Goal: Task Accomplishment & Management: Complete application form

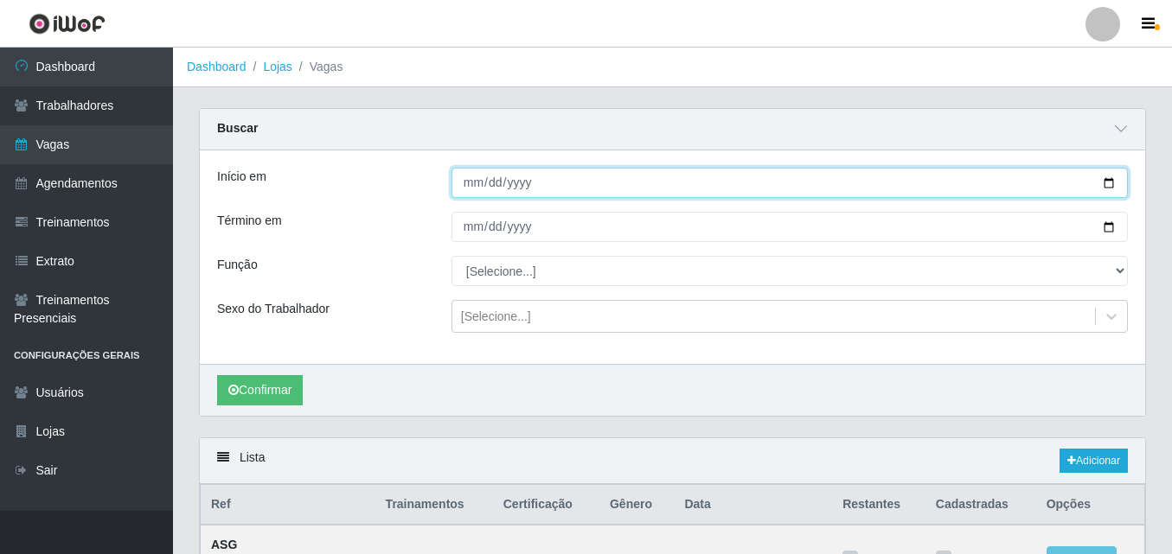
click at [1105, 178] on input "[DATE]" at bounding box center [789, 183] width 676 height 30
type input "[DATE]"
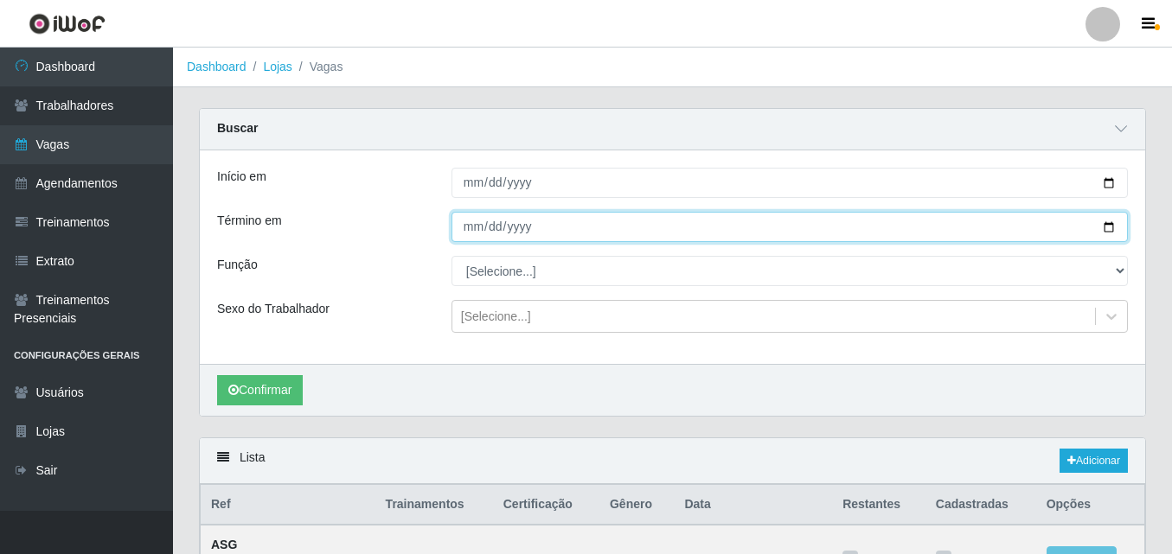
click at [1108, 227] on input "[DATE]" at bounding box center [789, 227] width 676 height 30
type input "[DATE]"
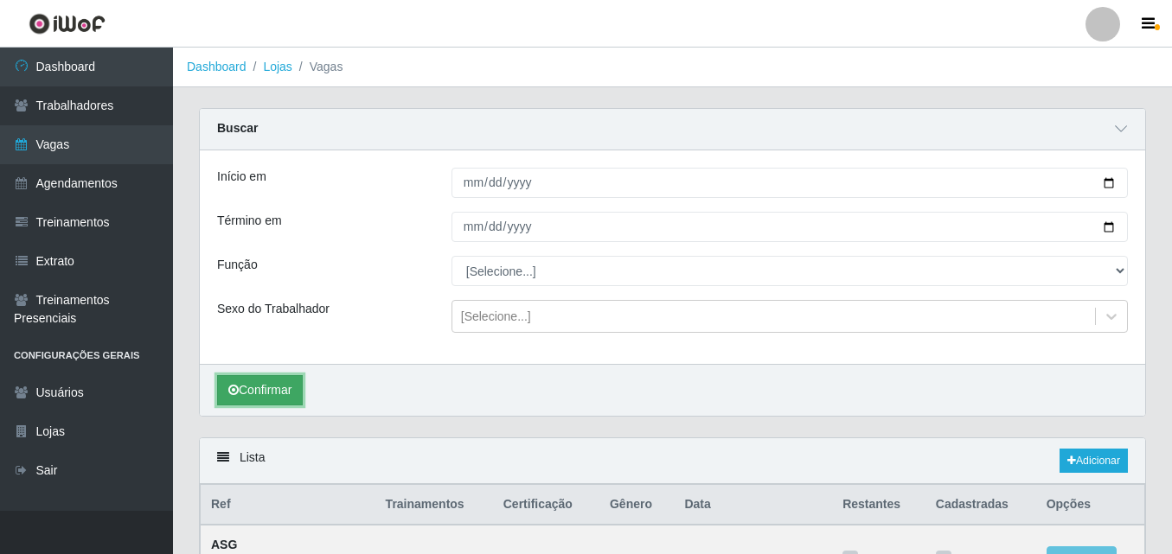
click at [260, 400] on button "Confirmar" at bounding box center [260, 390] width 86 height 30
click at [382, 257] on div "Função" at bounding box center [321, 271] width 234 height 30
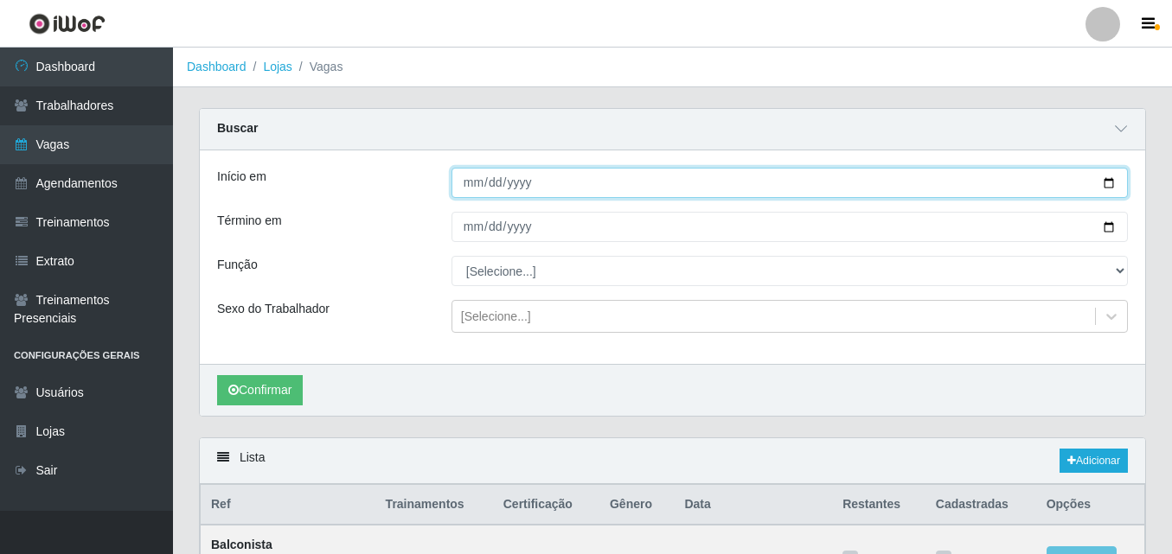
click at [1116, 186] on input "[DATE]" at bounding box center [789, 183] width 676 height 30
type input "[DATE]"
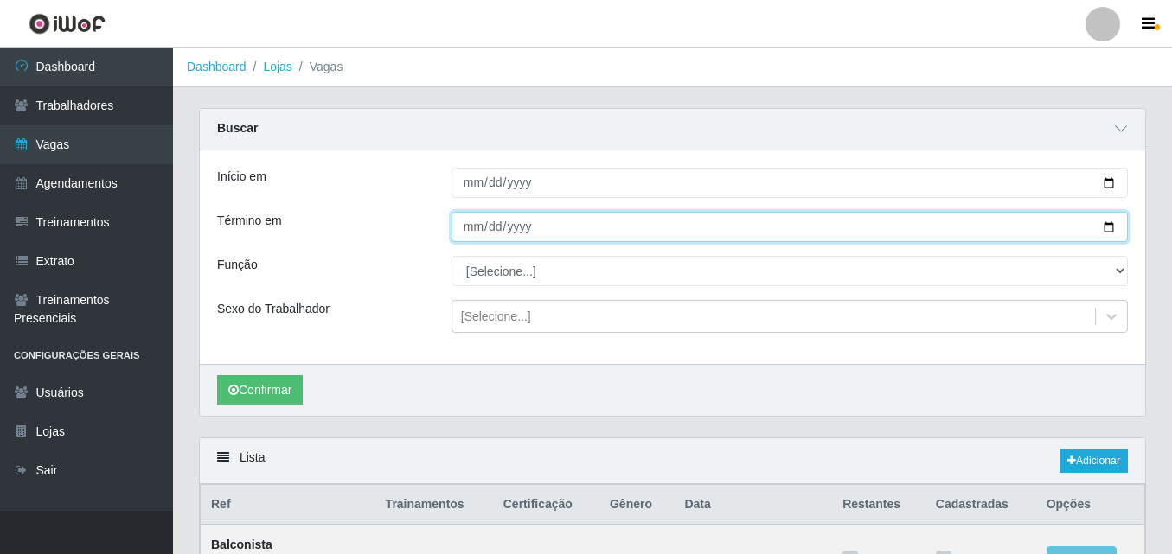
click at [1114, 223] on input "[DATE]" at bounding box center [789, 227] width 676 height 30
type input "[DATE]"
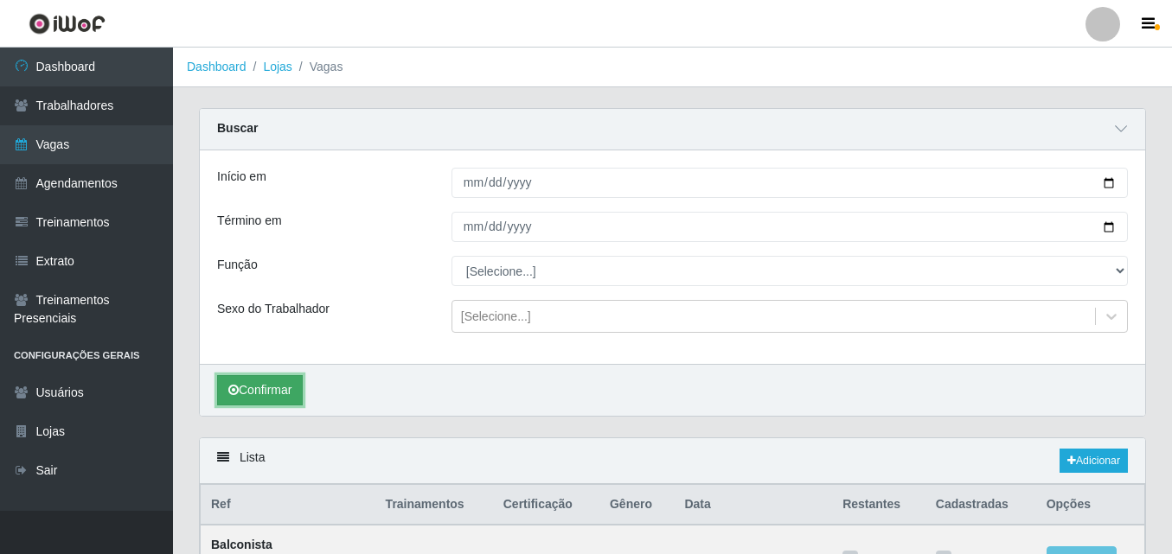
click at [263, 385] on button "Confirmar" at bounding box center [260, 390] width 86 height 30
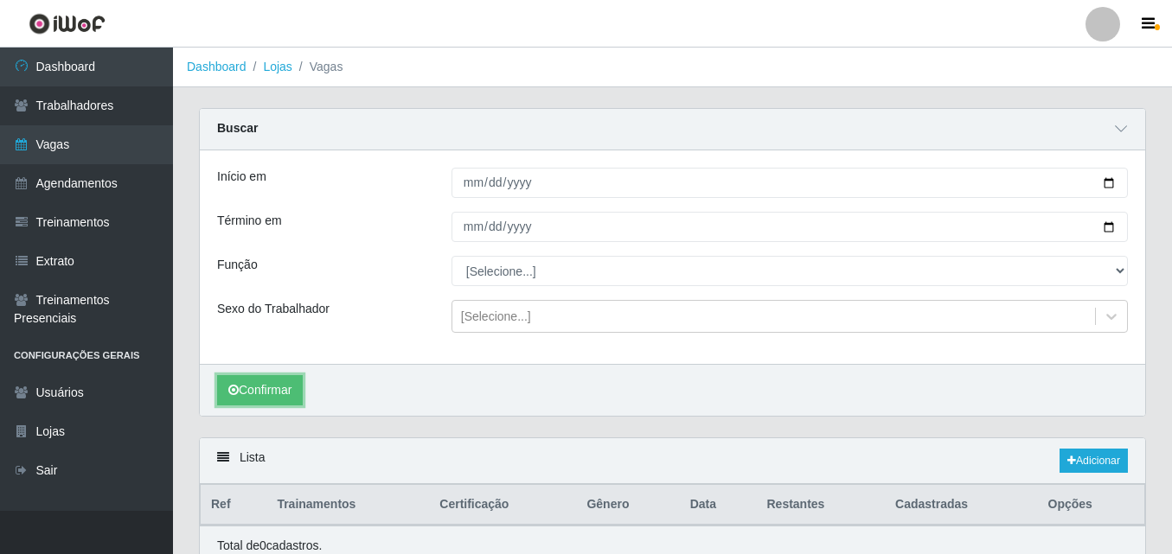
scroll to position [77, 0]
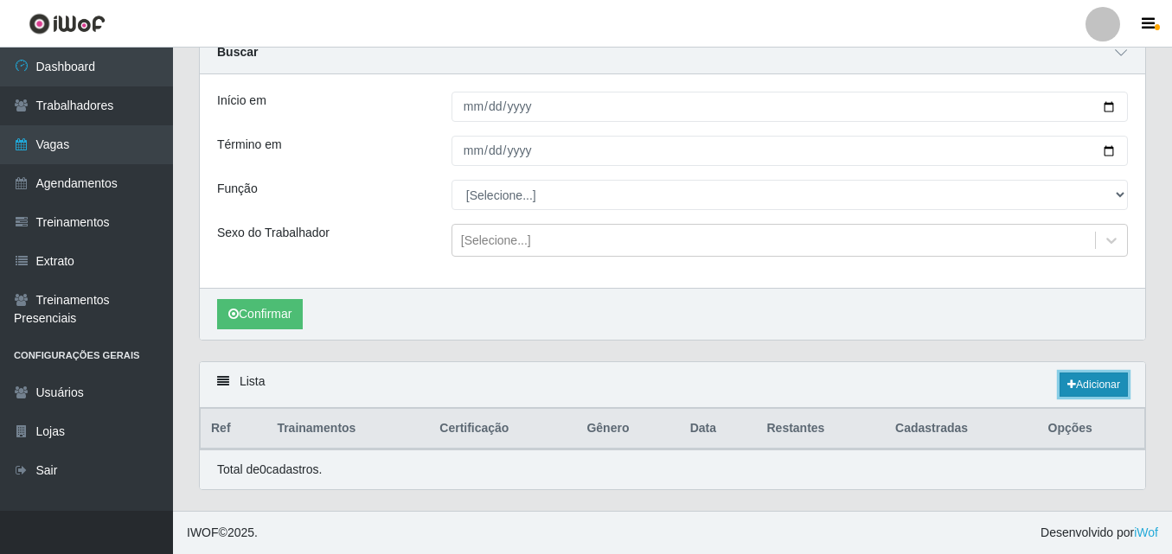
click at [1093, 383] on link "Adicionar" at bounding box center [1093, 385] width 68 height 24
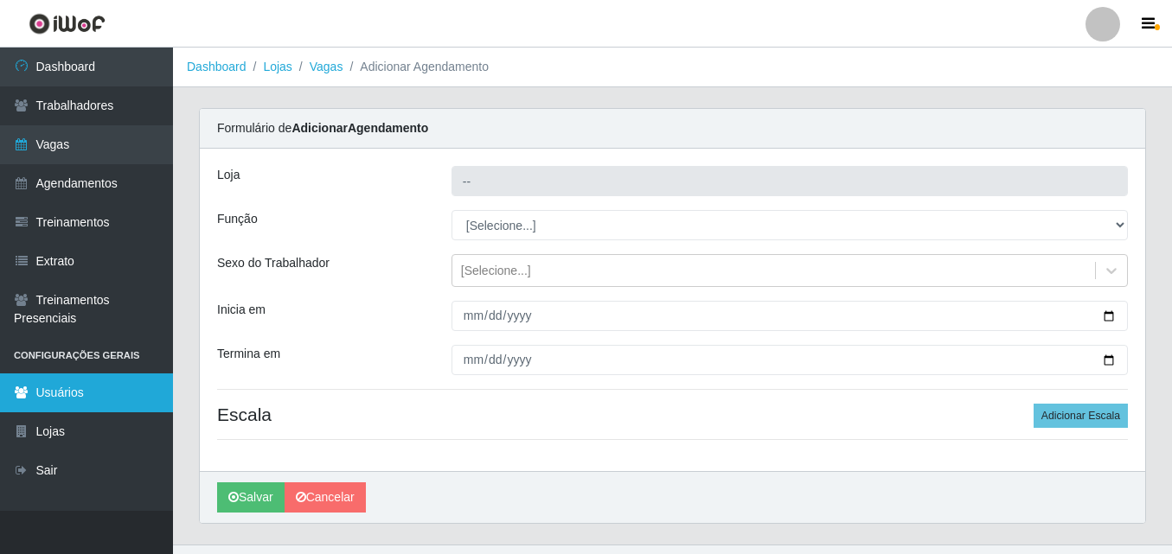
type input "SuperShow - Asa Norte"
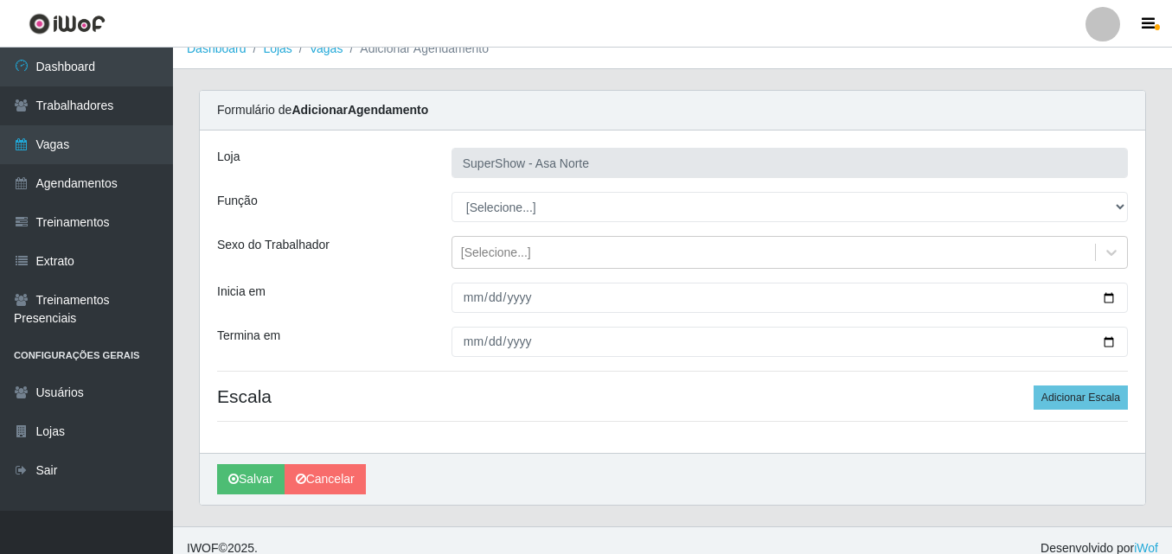
scroll to position [34, 0]
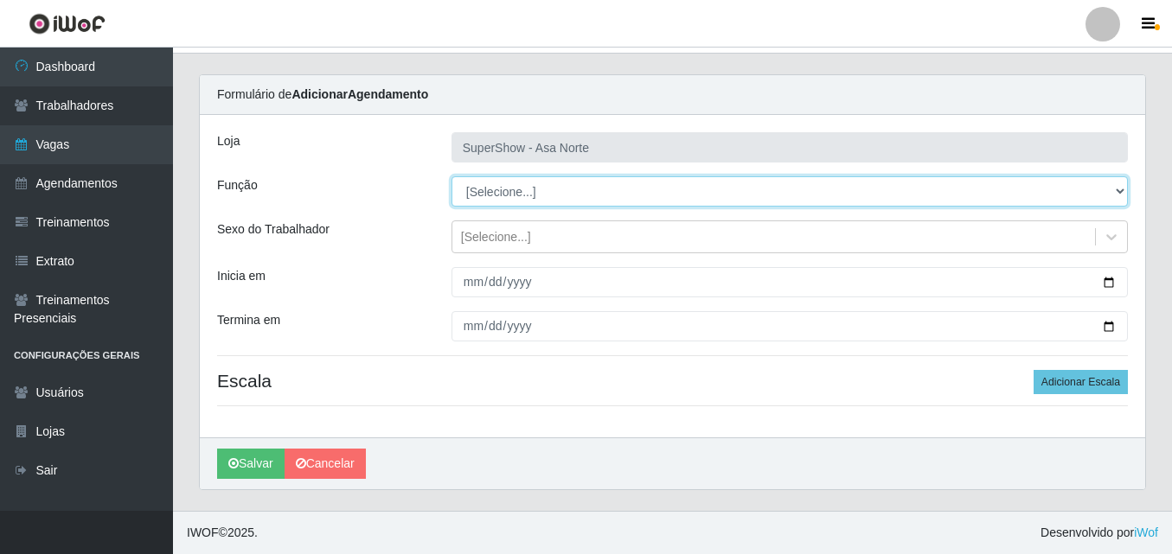
click at [529, 197] on select "[Selecione...] ASG ASG + ASG ++ Auxiliar de Depósito Auxiliar de Depósito + Aux…" at bounding box center [789, 191] width 676 height 30
select select "16"
click at [451, 176] on select "[Selecione...] ASG ASG + ASG ++ Auxiliar de Depósito Auxiliar de Depósito + Aux…" at bounding box center [789, 191] width 676 height 30
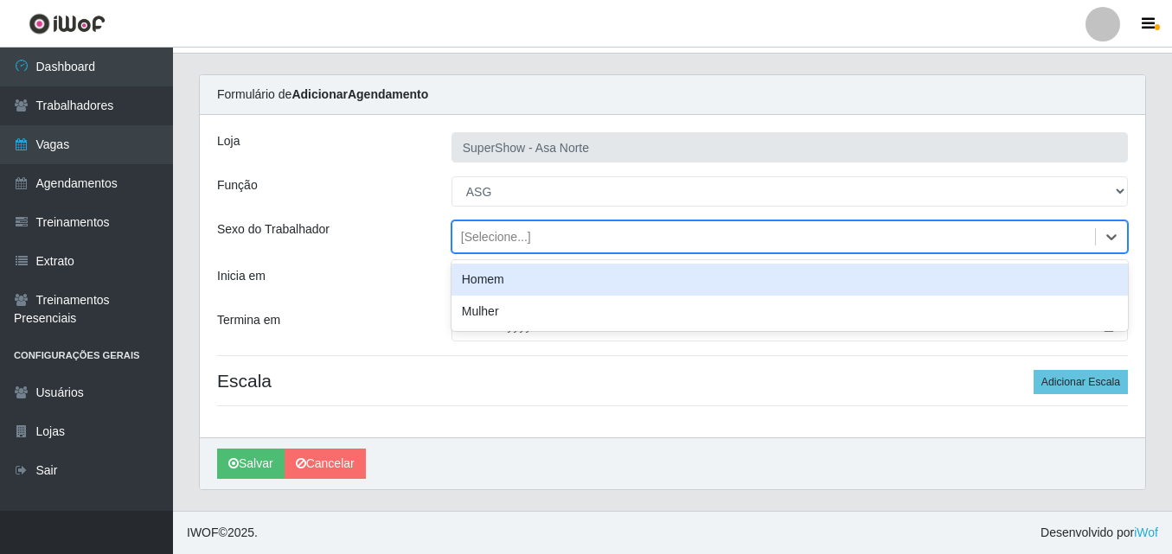
click at [496, 228] on div "[Selecione...]" at bounding box center [496, 237] width 70 height 18
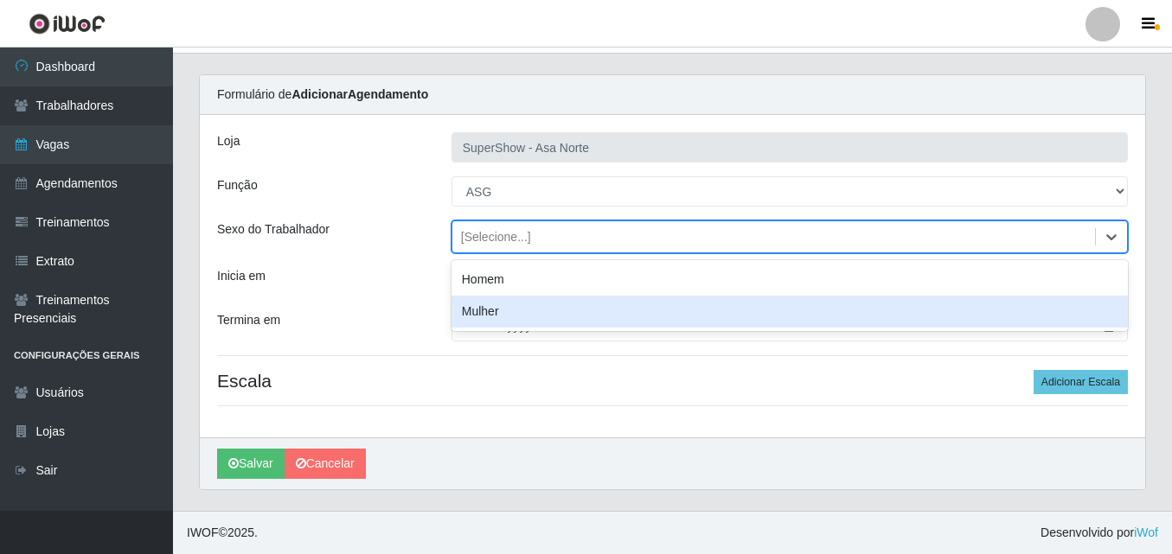
click at [497, 309] on div "Mulher" at bounding box center [789, 312] width 676 height 32
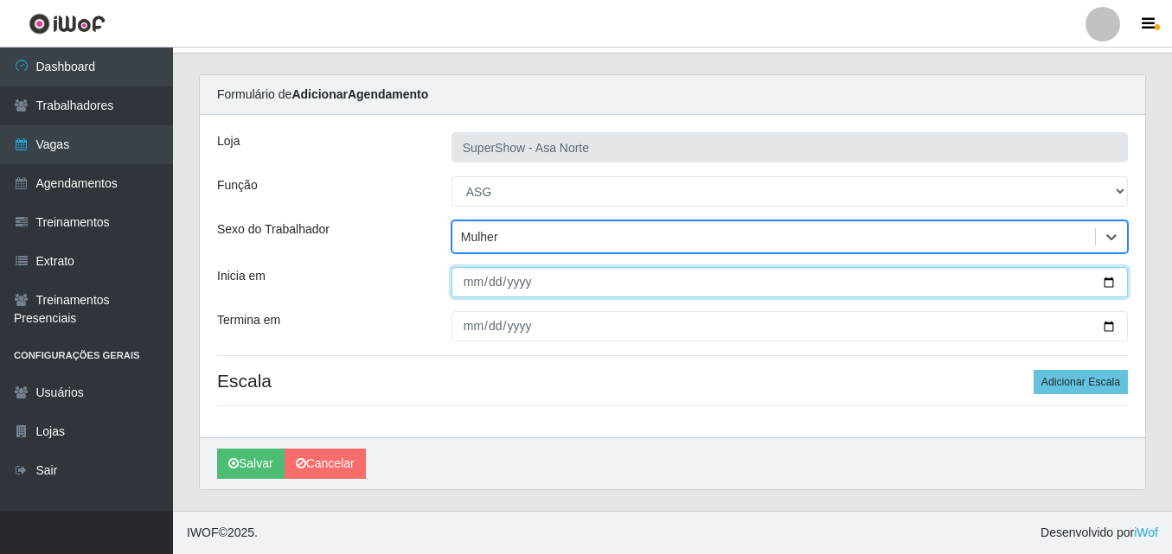
click at [468, 282] on input "Inicia em" at bounding box center [789, 282] width 676 height 30
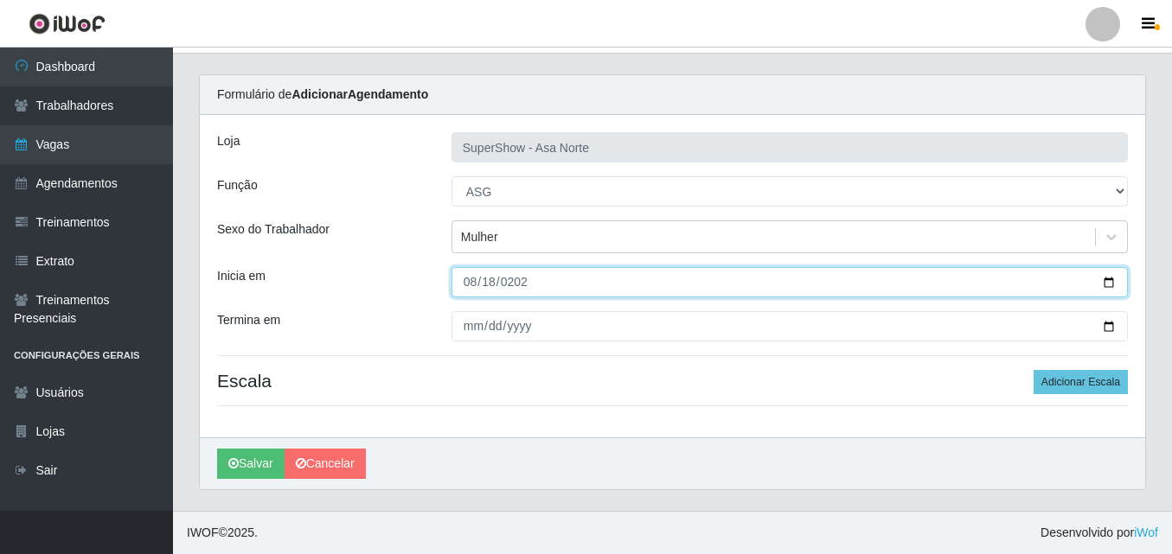
type input "[DATE]"
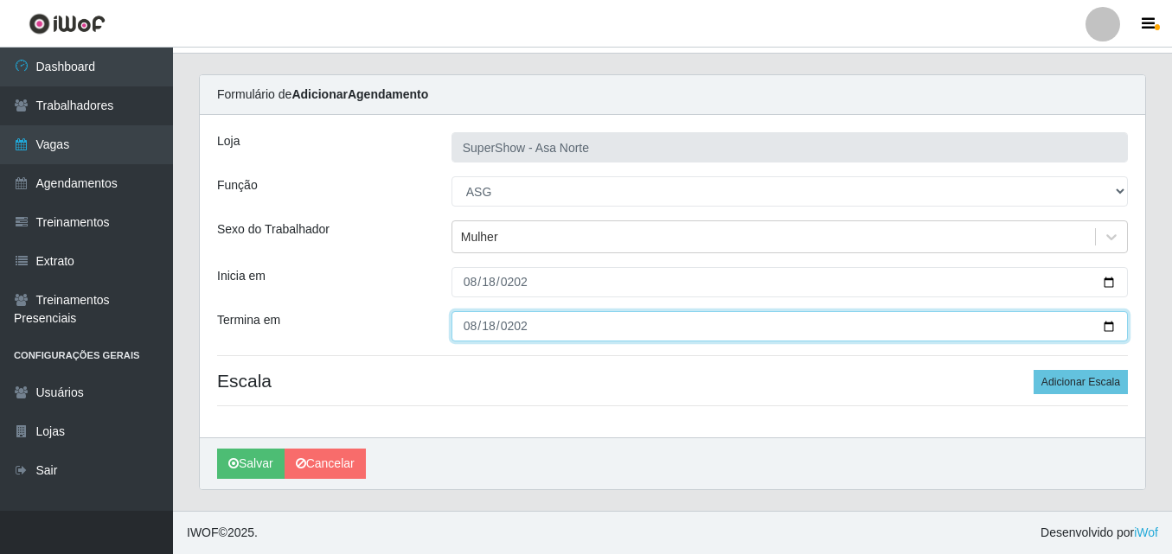
type input "[DATE]"
type input "0200-08-18"
type input "[DATE]"
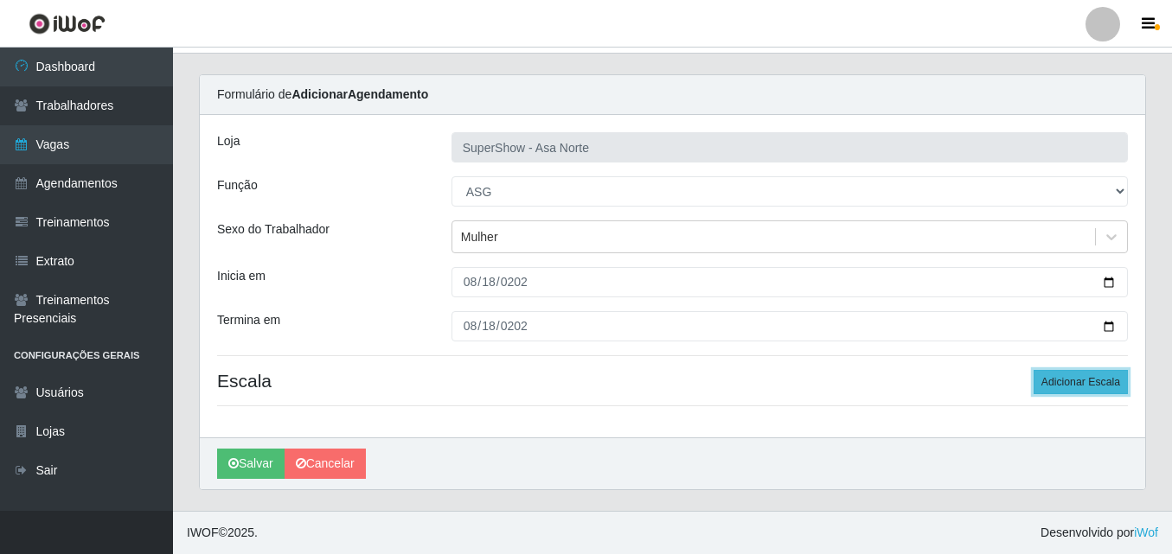
click at [1078, 374] on button "Adicionar Escala" at bounding box center [1080, 382] width 94 height 24
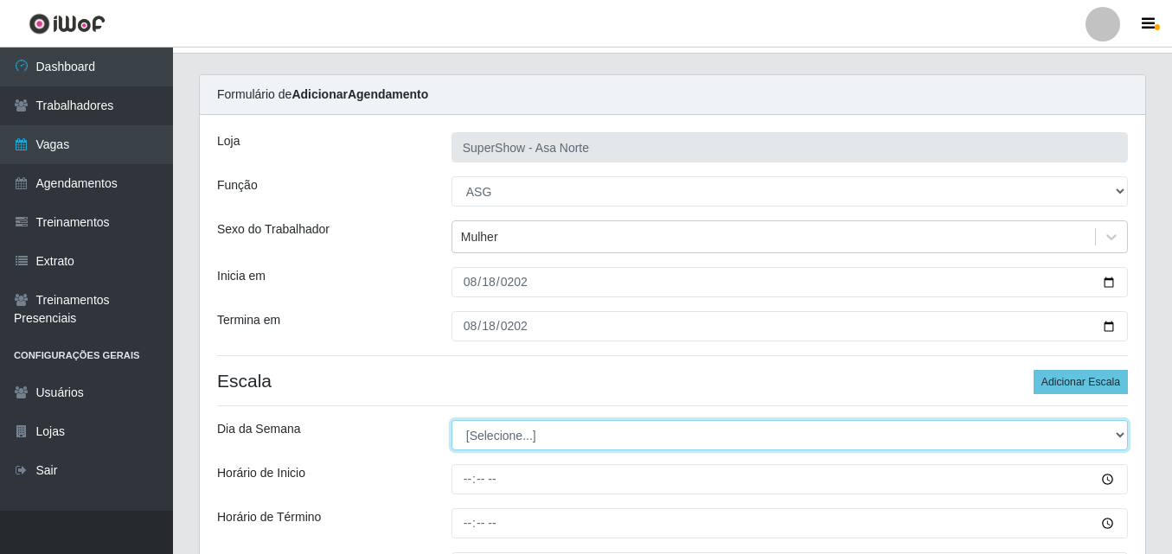
click at [547, 432] on select "[Selecione...] Segunda Terça Quarta Quinta Sexta Sábado Domingo" at bounding box center [789, 435] width 676 height 30
select select "1"
click at [451, 420] on select "[Selecione...] Segunda Terça Quarta Quinta Sexta Sábado Domingo" at bounding box center [789, 435] width 676 height 30
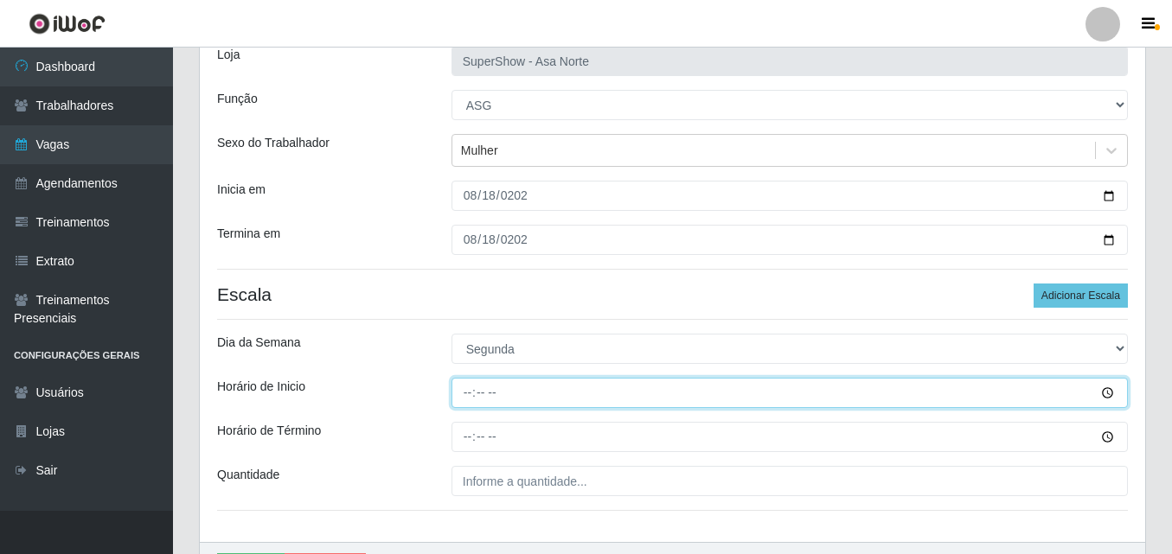
click at [470, 393] on input "Horário de Inicio" at bounding box center [789, 393] width 676 height 30
type input "15:00"
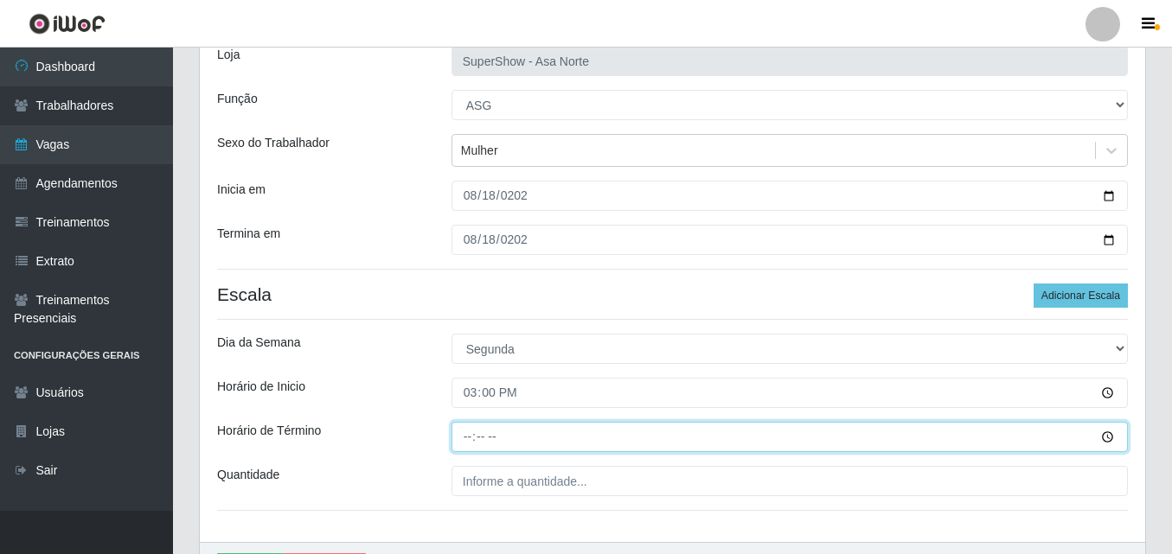
type input "21:00"
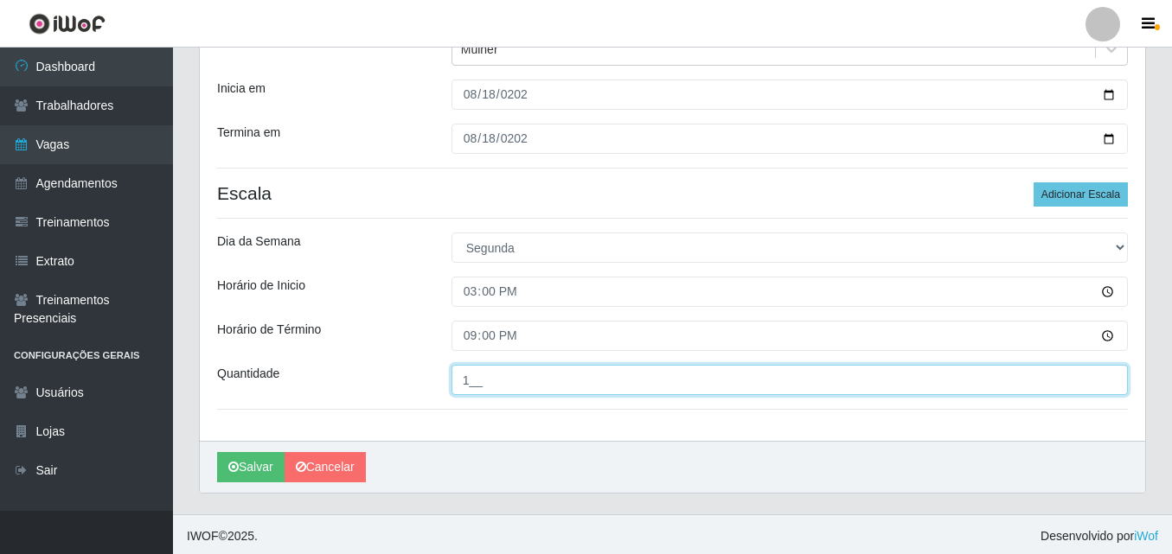
scroll to position [225, 0]
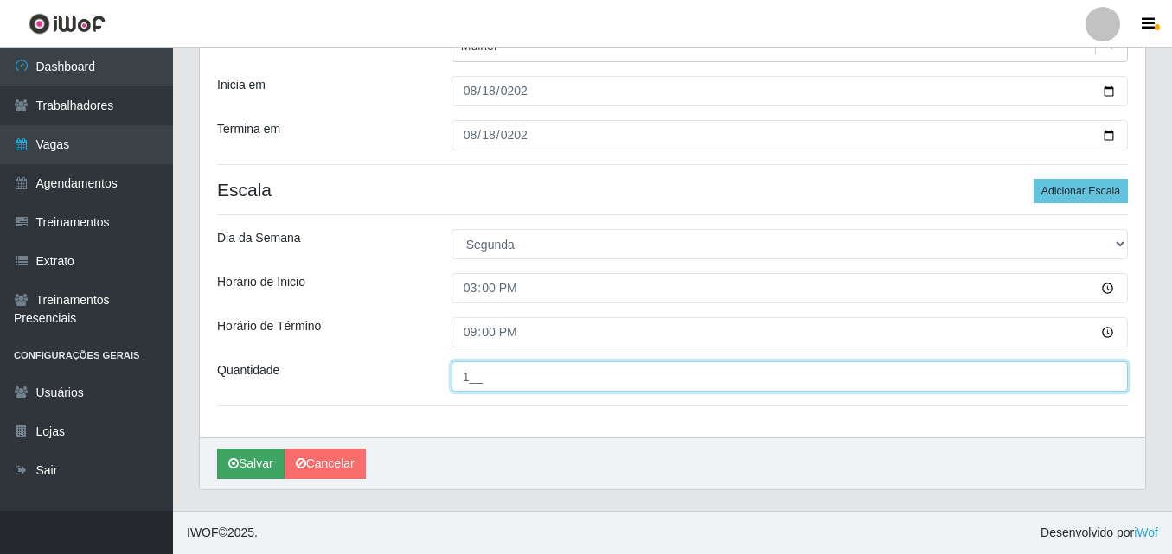
type input "1__"
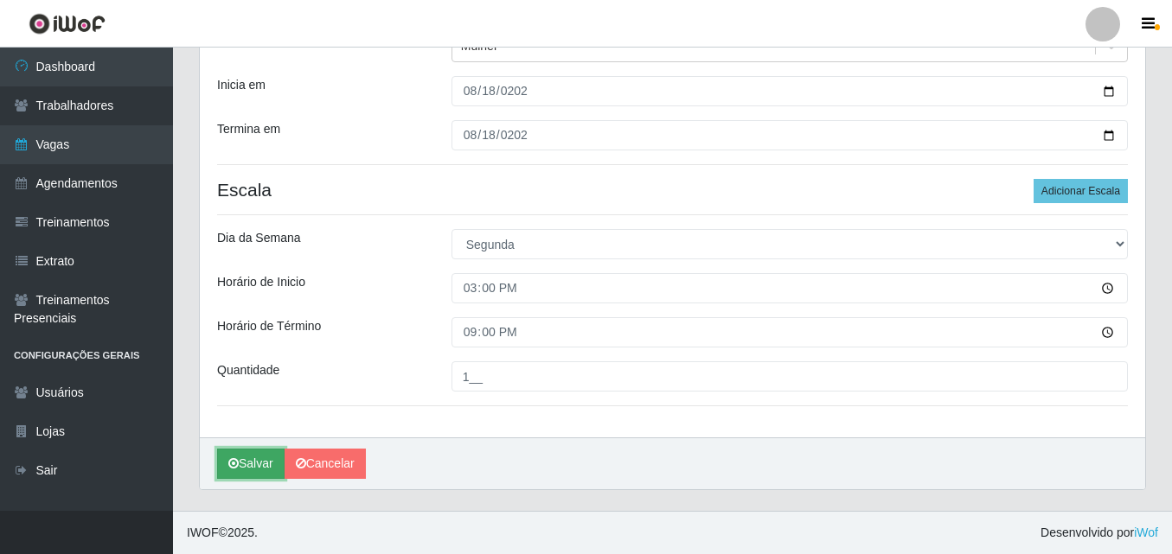
click at [254, 467] on button "Salvar" at bounding box center [250, 464] width 67 height 30
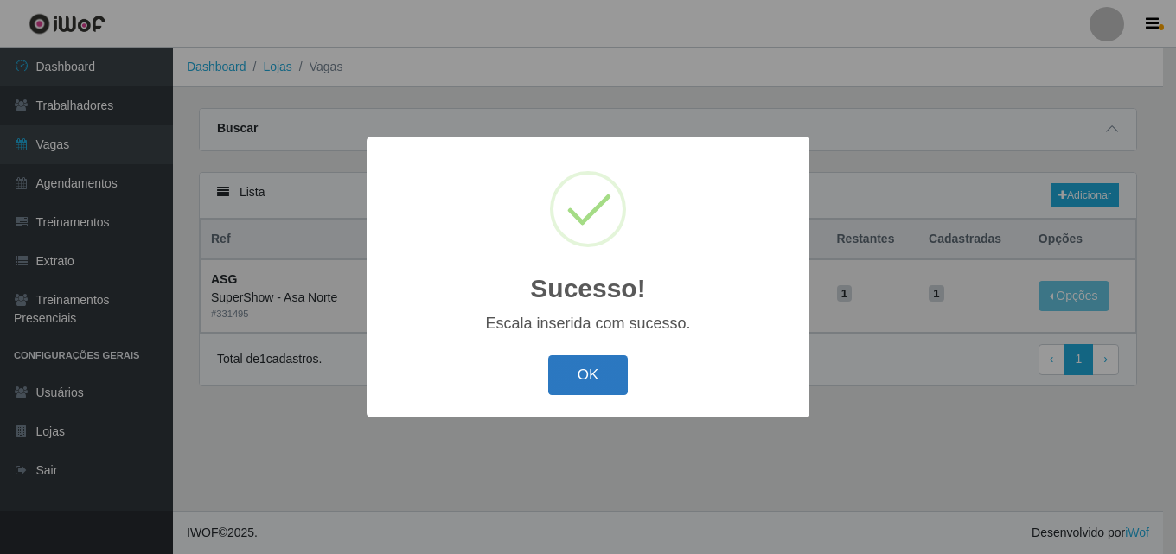
click at [598, 372] on button "OK" at bounding box center [588, 375] width 80 height 41
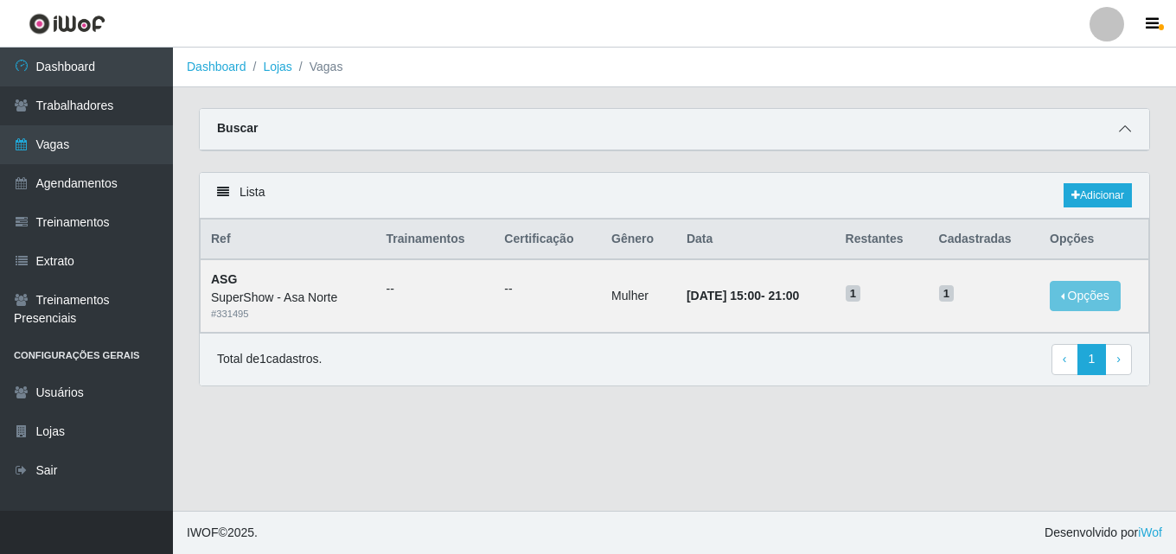
click at [1126, 130] on icon at bounding box center [1125, 129] width 12 height 12
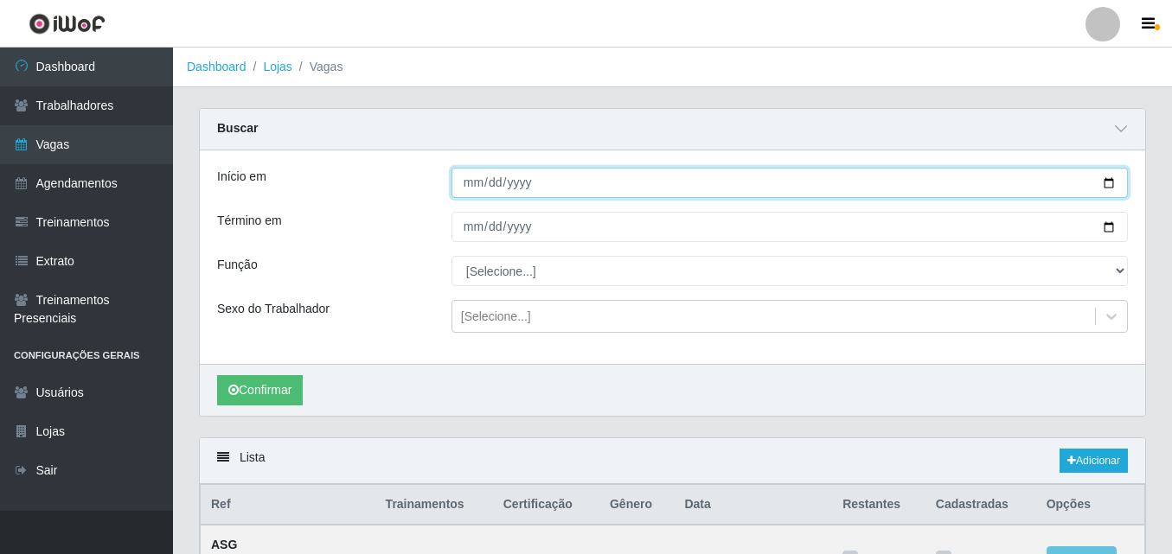
click at [1114, 177] on input "[DATE]" at bounding box center [789, 183] width 676 height 30
type input "[DATE]"
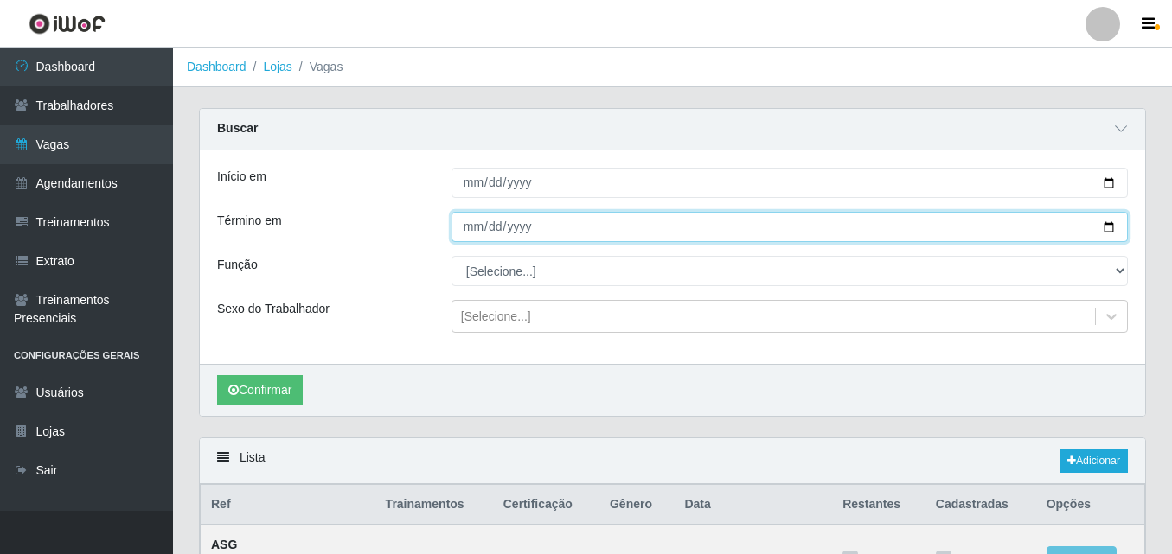
click at [1111, 223] on input "[DATE]" at bounding box center [789, 227] width 676 height 30
type input "[DATE]"
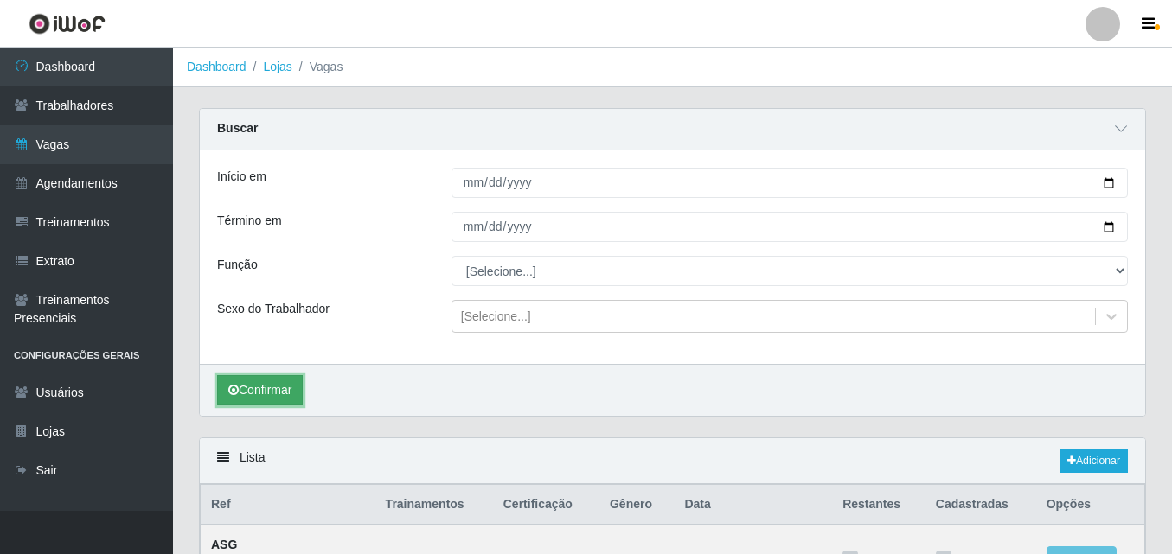
click at [250, 386] on button "Confirmar" at bounding box center [260, 390] width 86 height 30
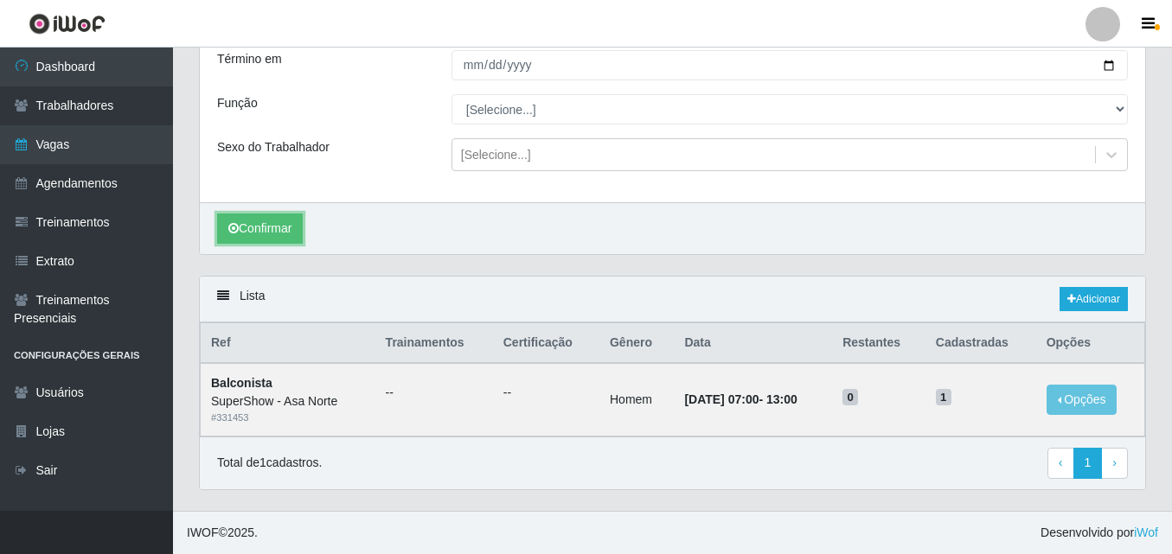
scroll to position [163, 0]
click at [1096, 297] on link "Adicionar" at bounding box center [1093, 299] width 68 height 24
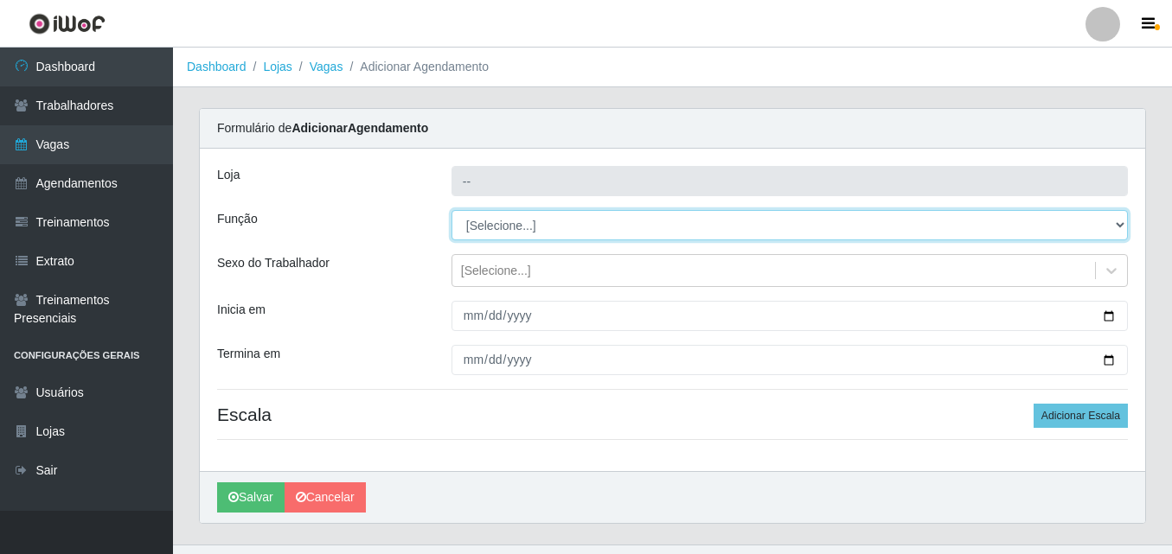
click at [551, 224] on select "[Selecione...] ASG ASG + ASG ++ Auxiliar de Depósito Auxiliar de Depósito + Aux…" at bounding box center [789, 225] width 676 height 30
type input "SuperShow - Asa Norte"
select select "1"
click at [451, 210] on select "[Selecione...] ASG ASG + ASG ++ Auxiliar de Depósito Auxiliar de Depósito + Aux…" at bounding box center [789, 225] width 676 height 30
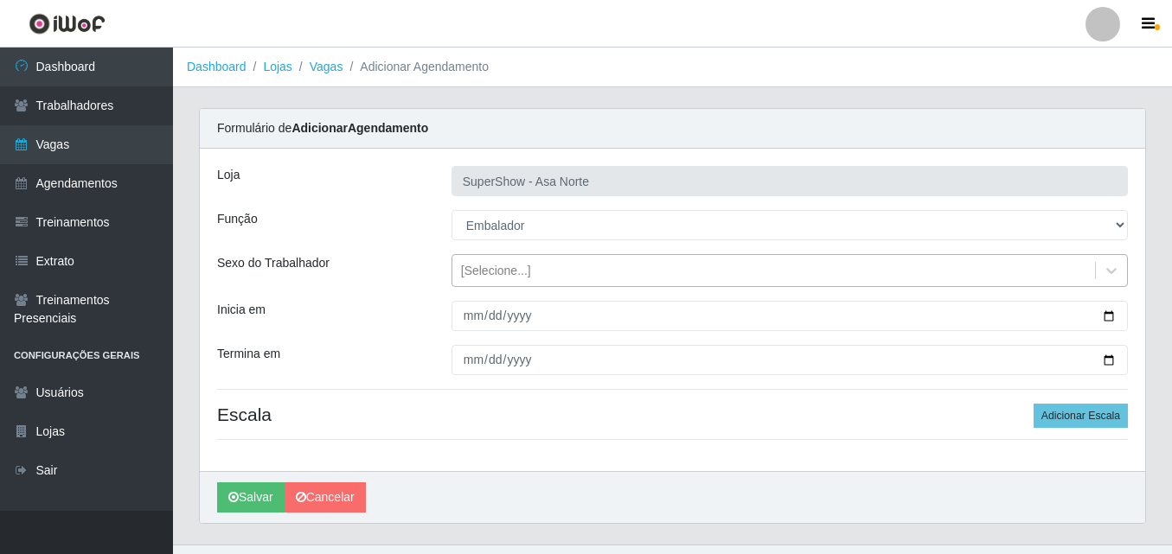
click at [502, 274] on div "[Selecione...]" at bounding box center [496, 271] width 70 height 18
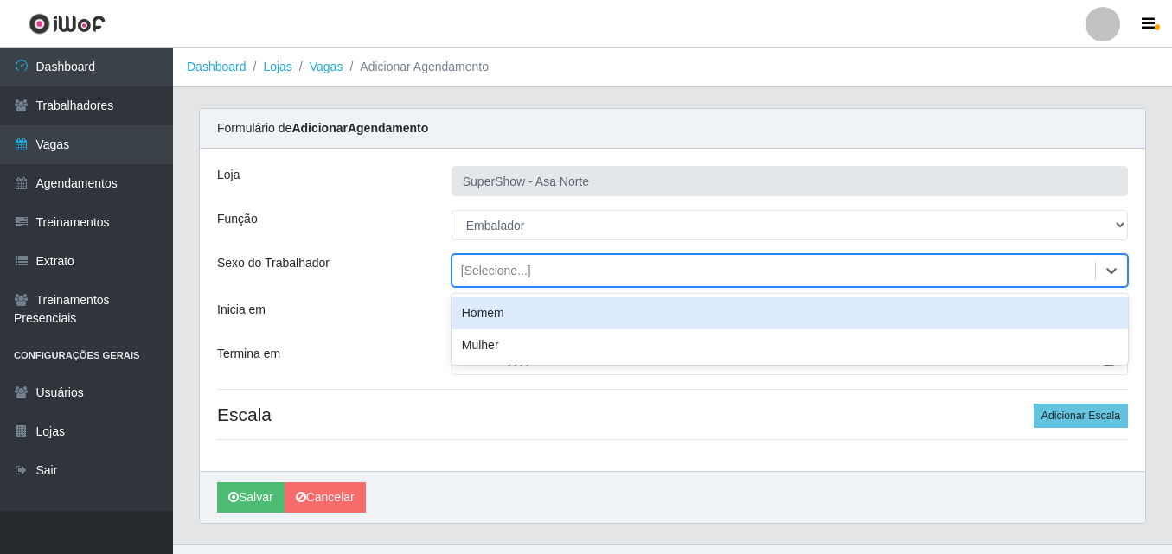
click at [500, 312] on div "Homem" at bounding box center [789, 313] width 676 height 32
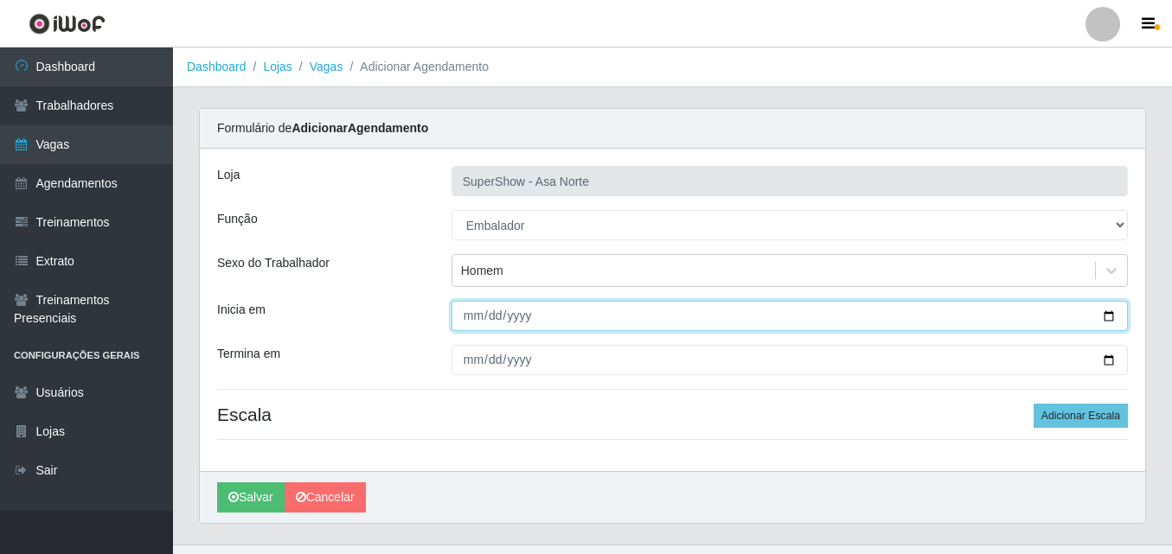
click at [471, 317] on input "Inicia em" at bounding box center [789, 316] width 676 height 30
click at [471, 319] on input "Inicia em" at bounding box center [789, 316] width 676 height 30
type input "[DATE]"
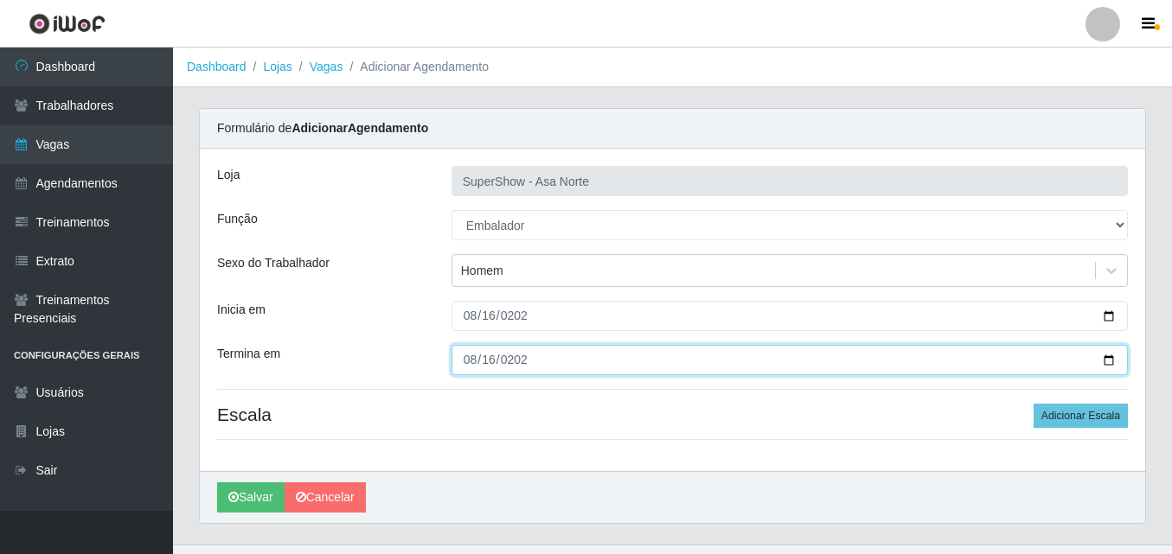
type input "[DATE]"
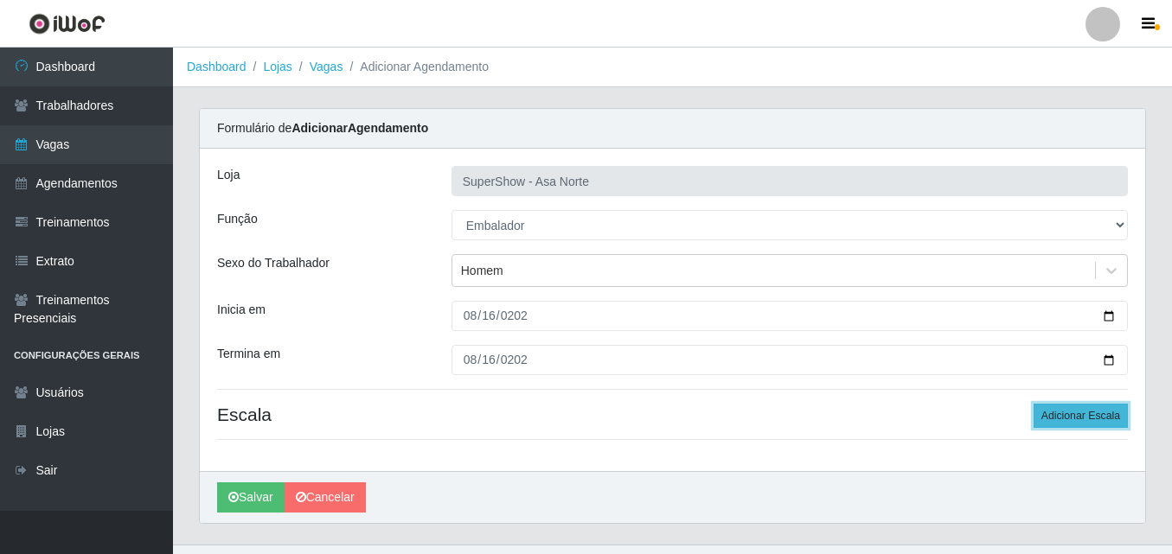
click at [1057, 412] on button "Adicionar Escala" at bounding box center [1080, 416] width 94 height 24
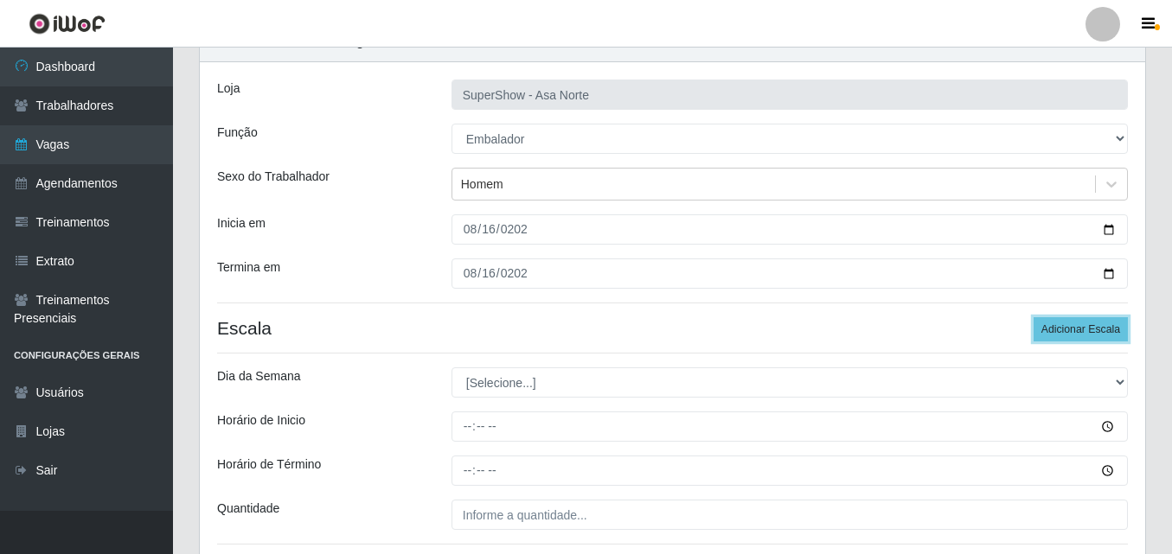
scroll to position [173, 0]
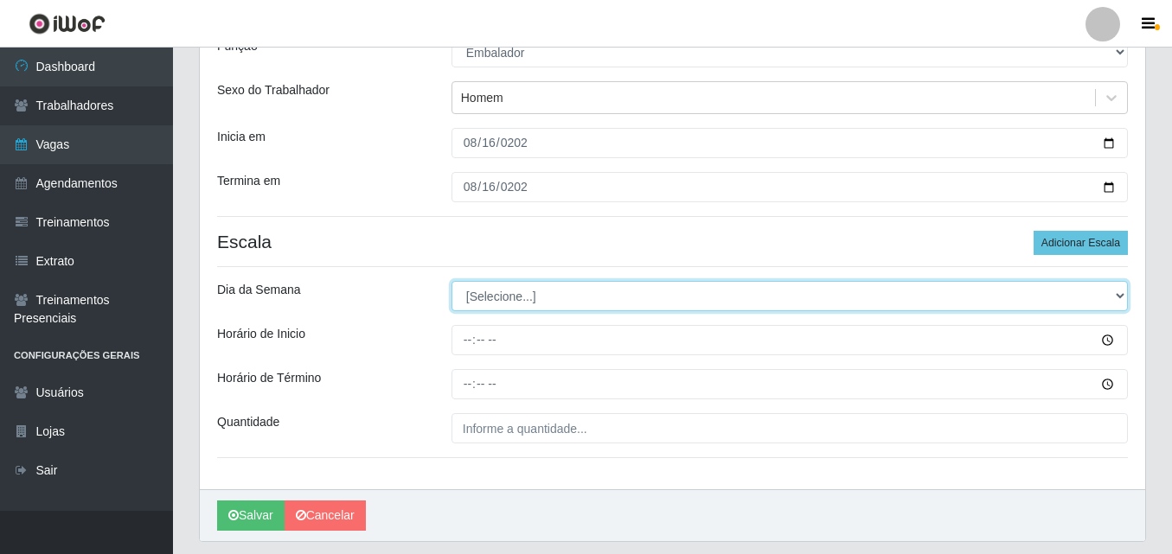
click at [519, 298] on select "[Selecione...] Segunda Terça Quarta Quinta Sexta Sábado Domingo" at bounding box center [789, 296] width 676 height 30
select select "6"
click at [451, 281] on select "[Selecione...] Segunda Terça Quarta Quinta Sexta Sábado Domingo" at bounding box center [789, 296] width 676 height 30
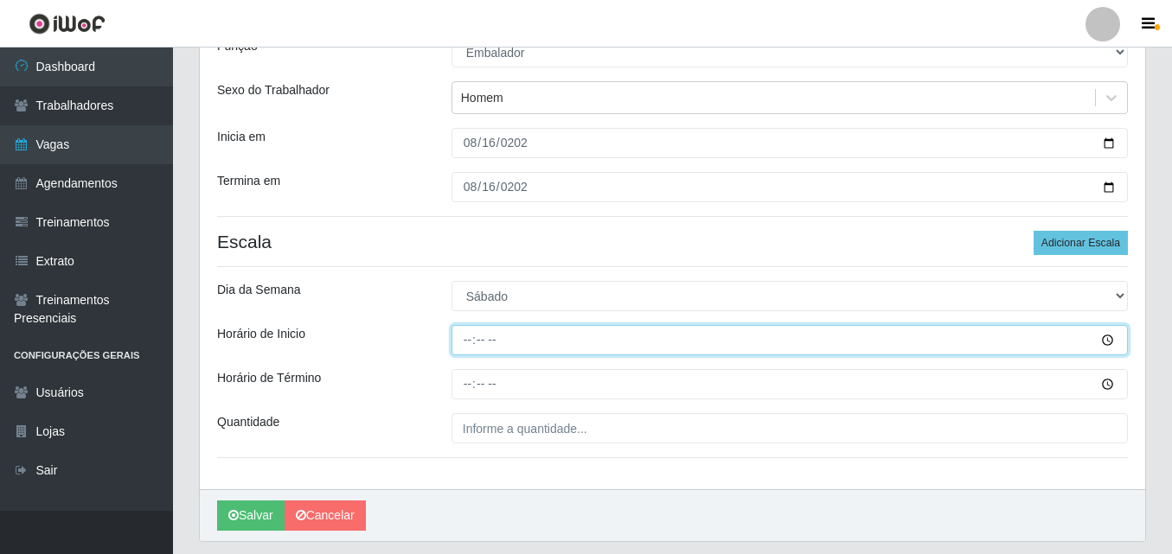
click at [472, 346] on input "Horário de Inicio" at bounding box center [789, 340] width 676 height 30
click at [510, 331] on input "Horário de Inicio" at bounding box center [789, 340] width 676 height 30
type input "06:30"
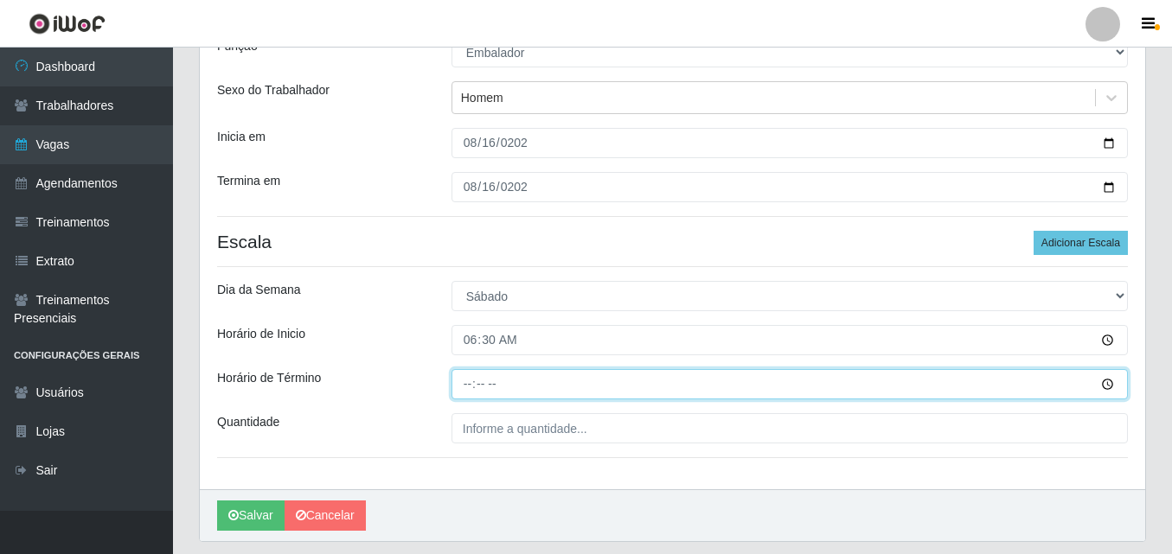
click at [470, 385] on input "Horário de Término" at bounding box center [789, 384] width 676 height 30
type input "12:30"
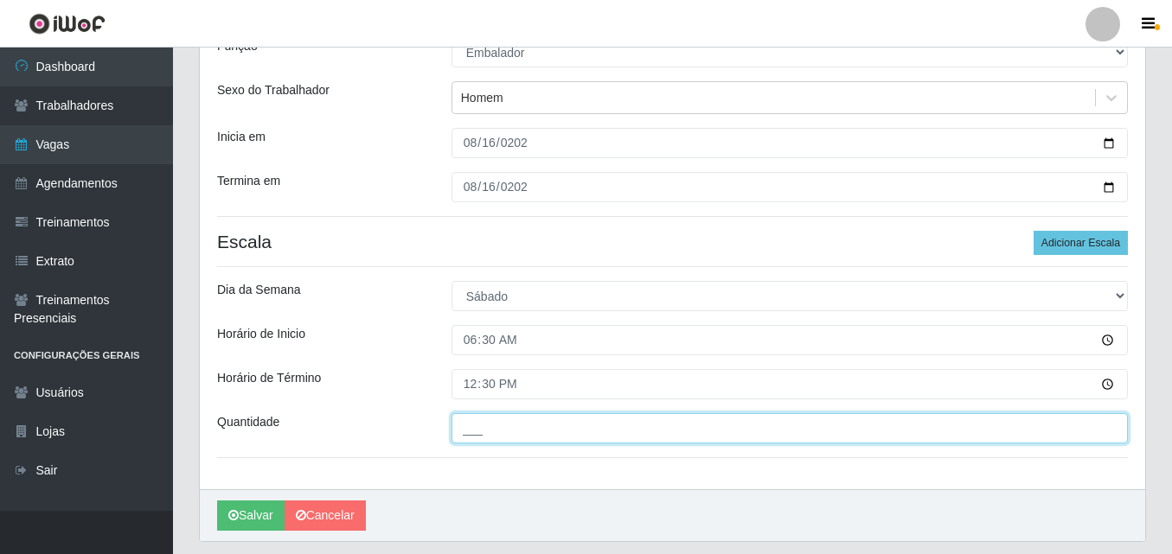
click at [500, 439] on input "___" at bounding box center [789, 428] width 676 height 30
type input "1__"
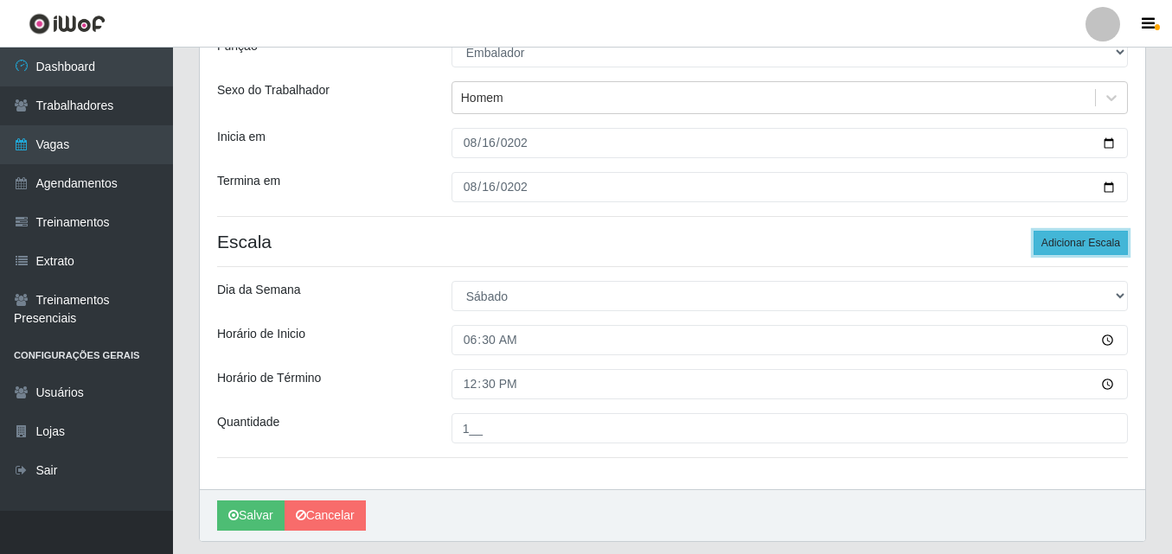
click at [1090, 245] on button "Adicionar Escala" at bounding box center [1080, 243] width 94 height 24
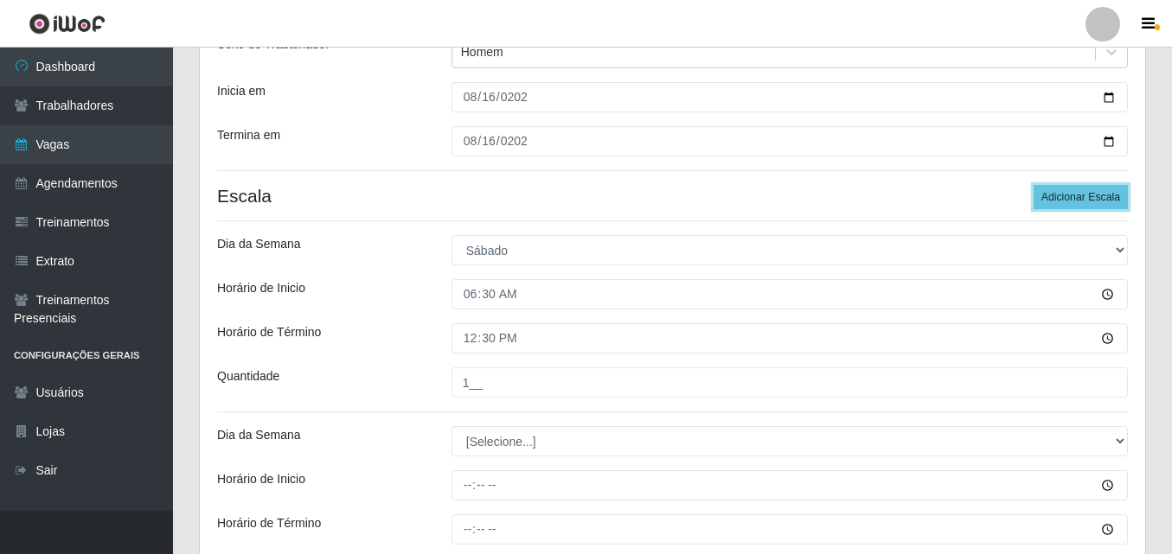
scroll to position [259, 0]
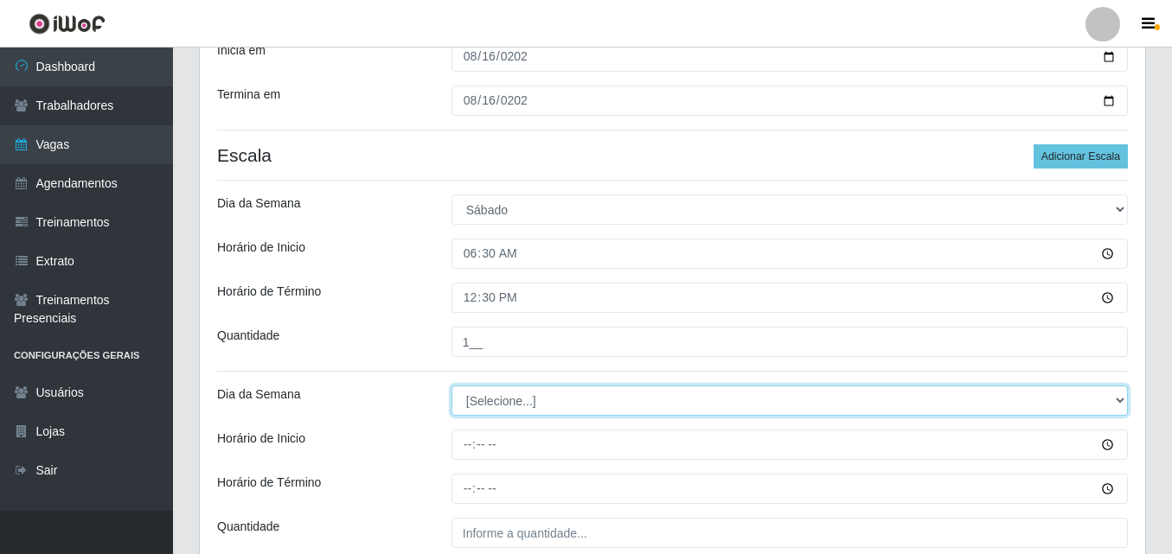
click at [555, 391] on select "[Selecione...] Segunda Terça Quarta Quinta Sexta Sábado Domingo" at bounding box center [789, 401] width 676 height 30
select select "6"
click at [451, 386] on select "[Selecione...] Segunda Terça Quarta Quinta Sexta Sábado Domingo" at bounding box center [789, 401] width 676 height 30
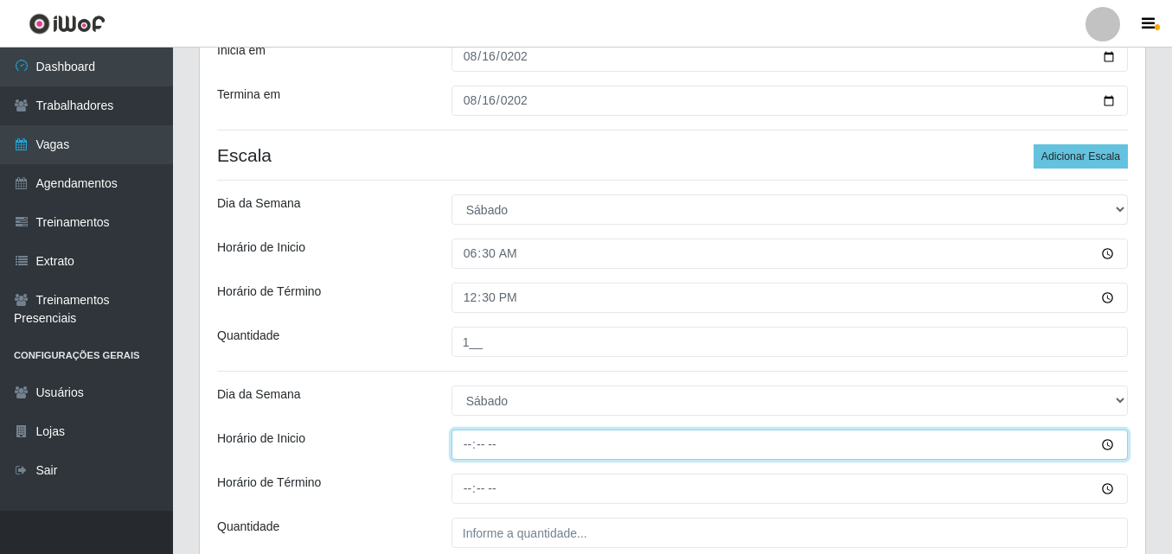
click at [470, 447] on input "Horário de Inicio" at bounding box center [789, 445] width 676 height 30
type input "08:00"
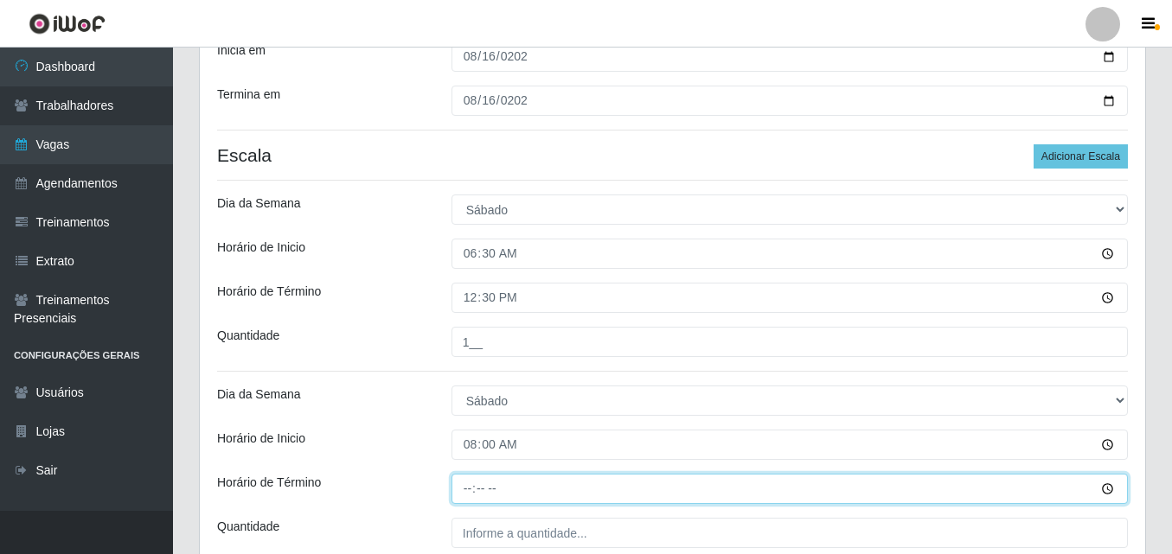
type input "14:00"
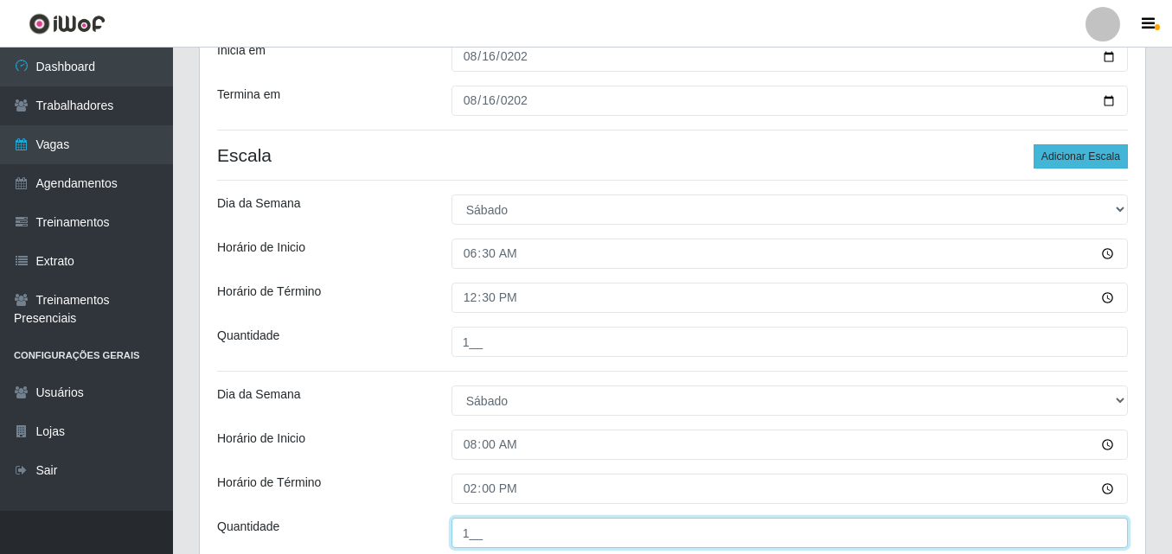
type input "1__"
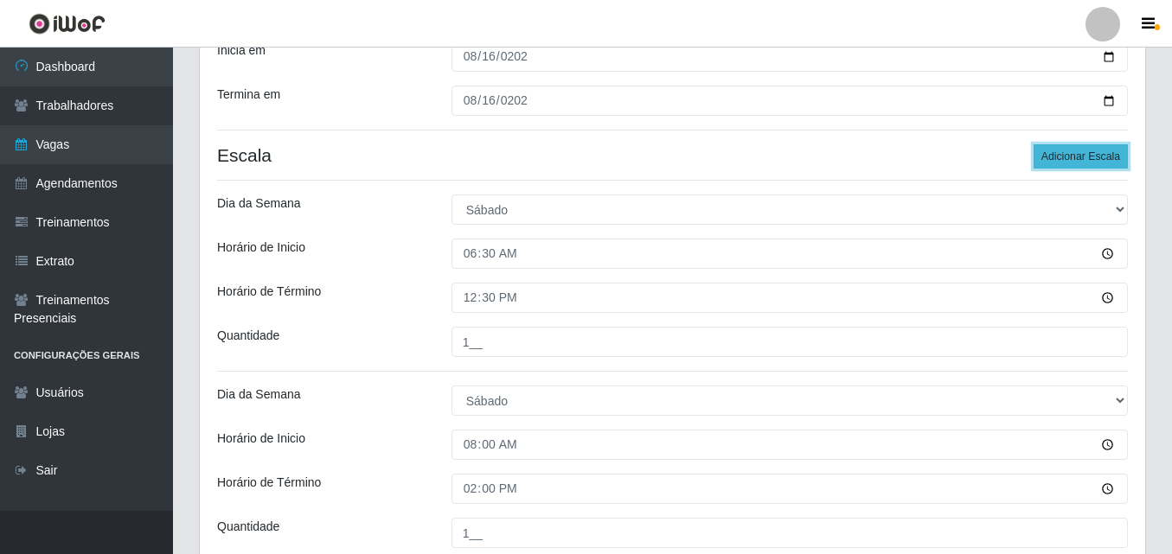
drag, startPoint x: 1071, startPoint y: 160, endPoint x: 717, endPoint y: 233, distance: 362.1
click at [1071, 160] on button "Adicionar Escala" at bounding box center [1080, 156] width 94 height 24
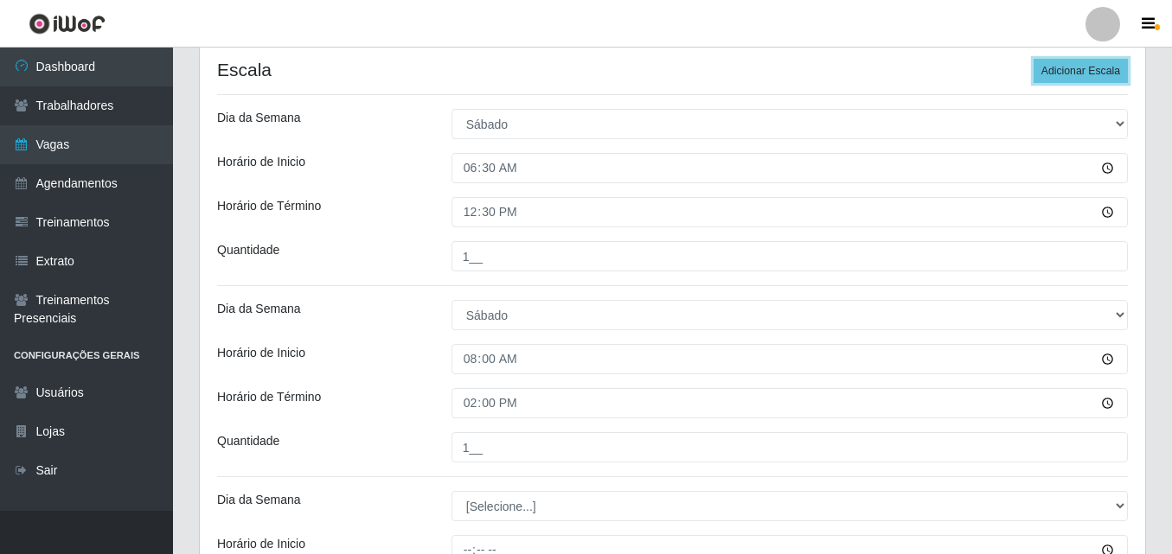
scroll to position [346, 0]
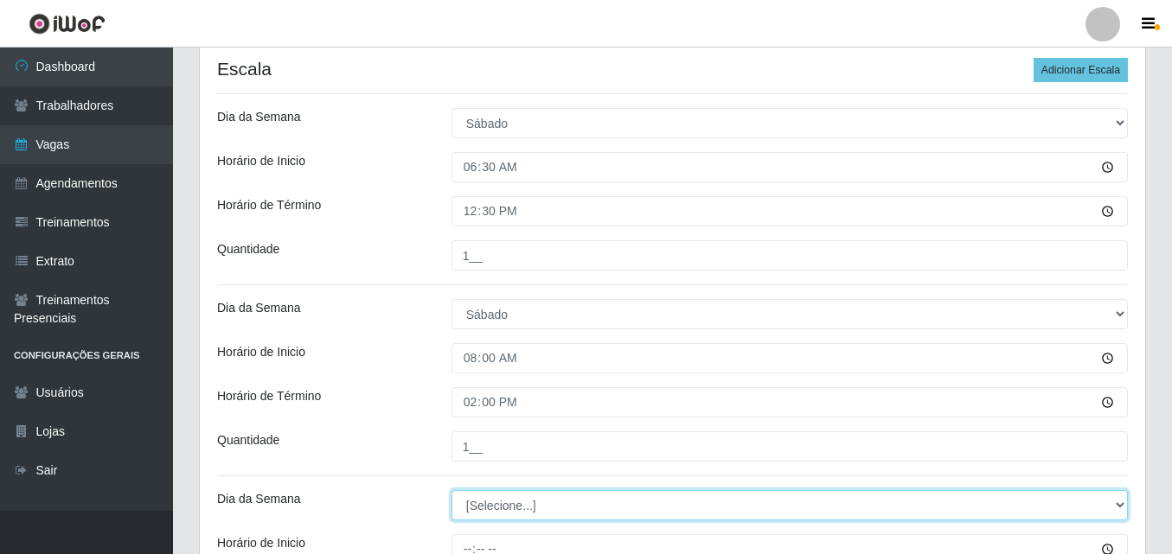
click at [534, 504] on select "[Selecione...] Segunda Terça Quarta Quinta Sexta Sábado Domingo" at bounding box center [789, 505] width 676 height 30
select select "6"
click at [451, 490] on select "[Selecione...] Segunda Terça Quarta Quinta Sexta Sábado Domingo" at bounding box center [789, 505] width 676 height 30
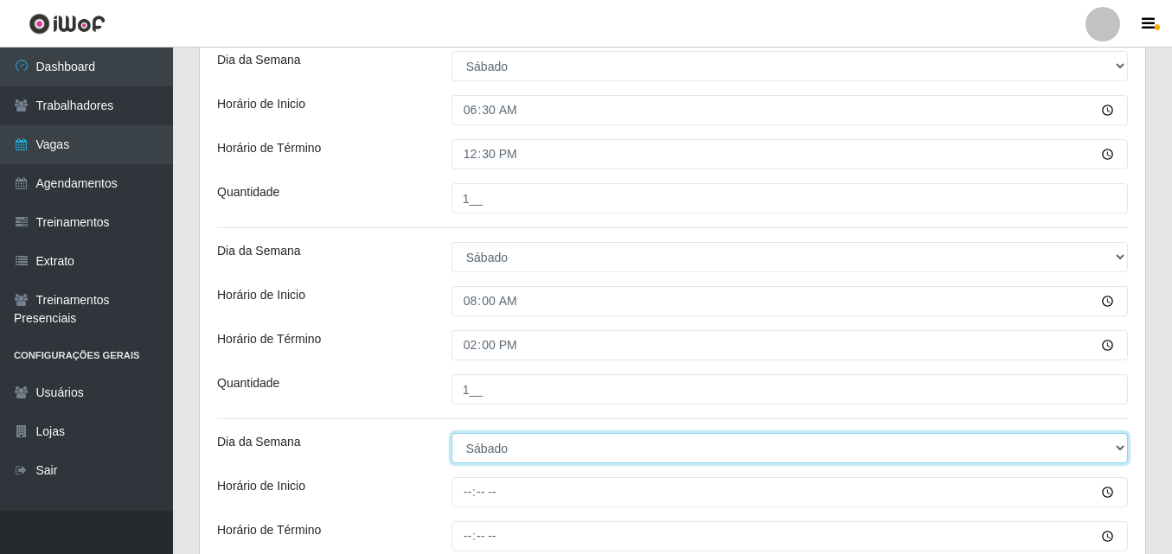
scroll to position [432, 0]
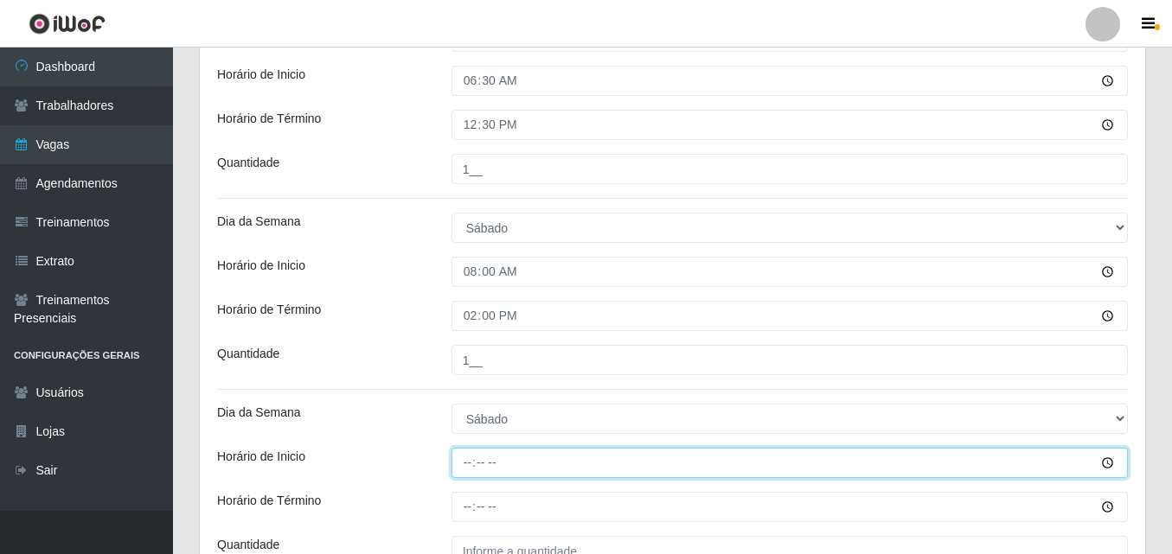
click at [466, 464] on input "Horário de Inicio" at bounding box center [789, 463] width 676 height 30
type input "09:00"
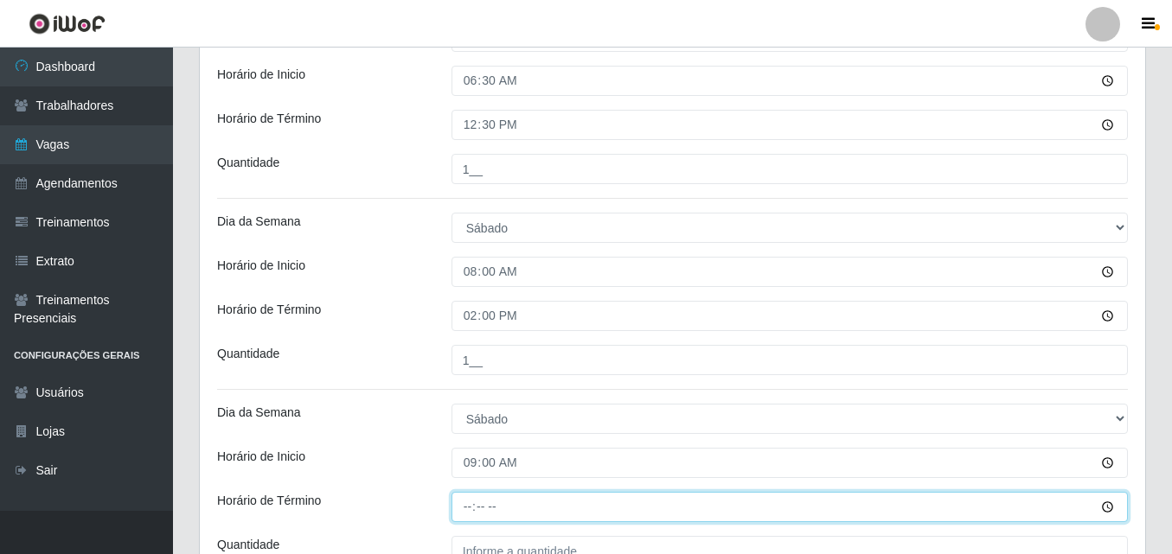
type input "15:00"
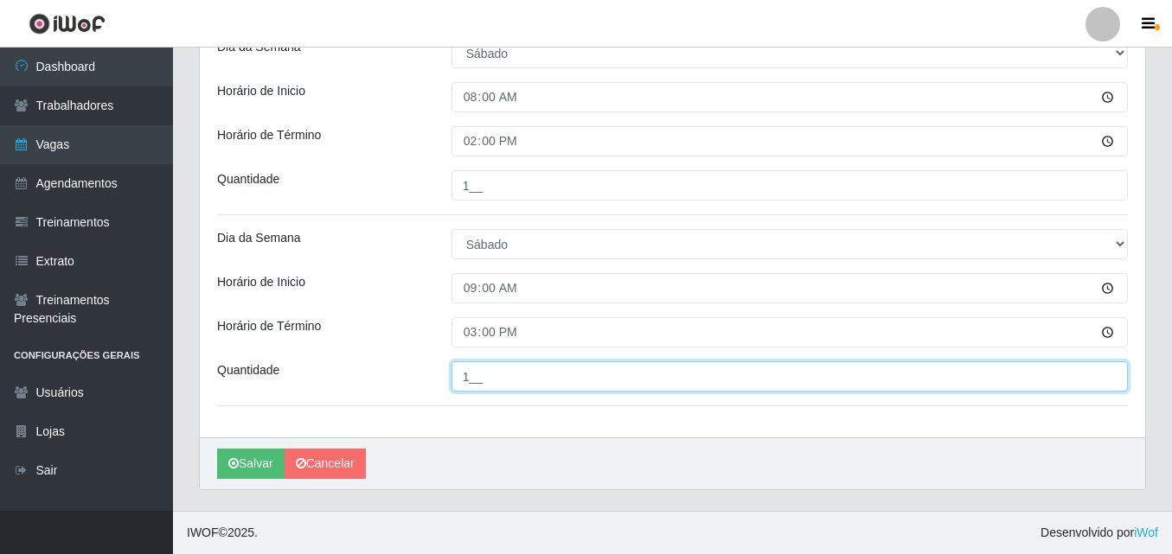
scroll to position [88, 0]
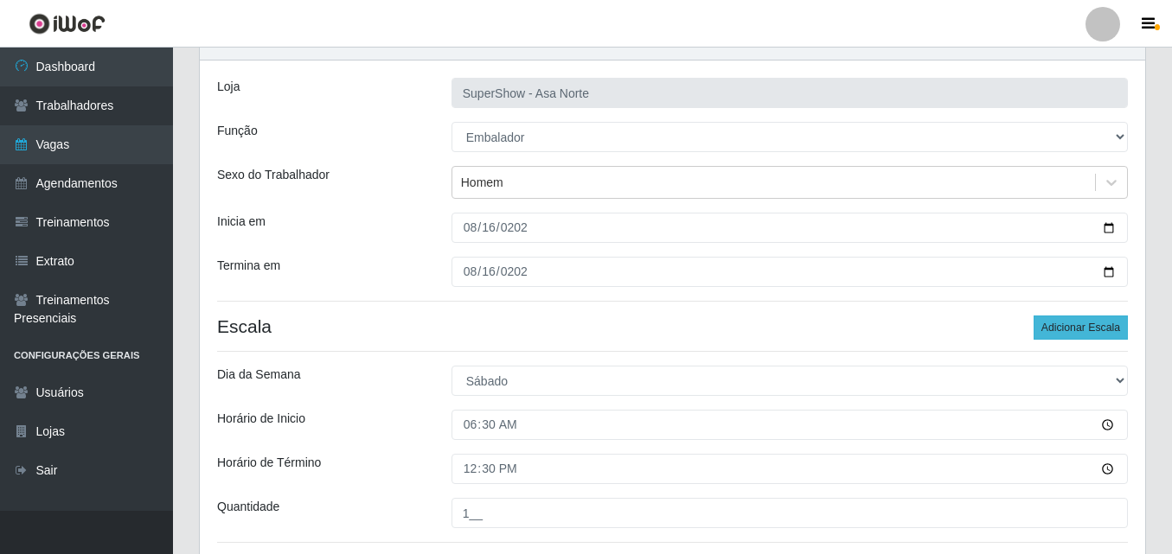
type input "1__"
drag, startPoint x: 1057, startPoint y: 322, endPoint x: 840, endPoint y: 331, distance: 217.3
click at [1051, 323] on button "Adicionar Escala" at bounding box center [1080, 328] width 94 height 24
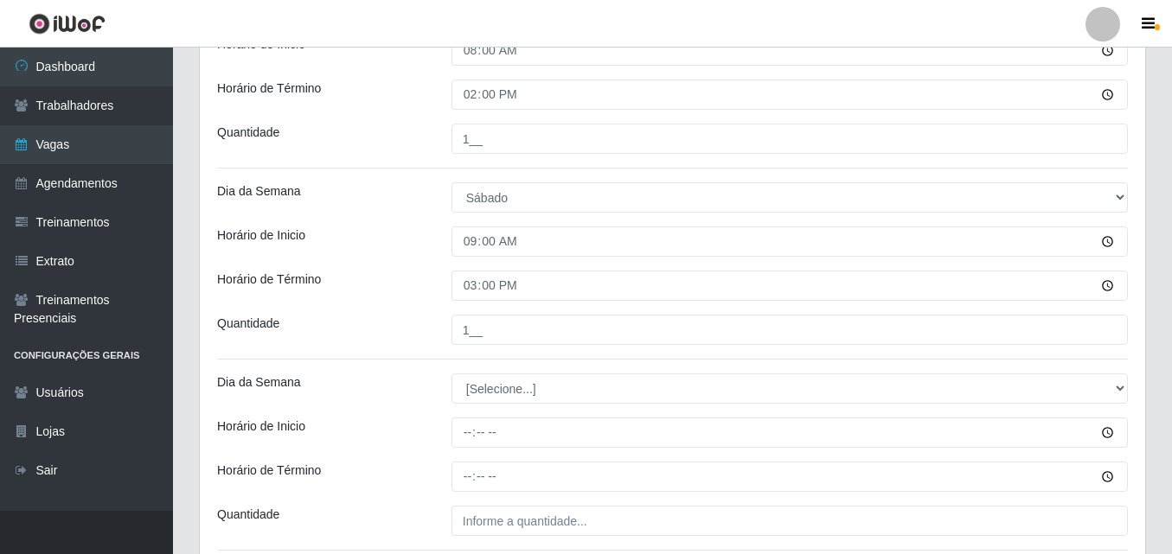
scroll to position [694, 0]
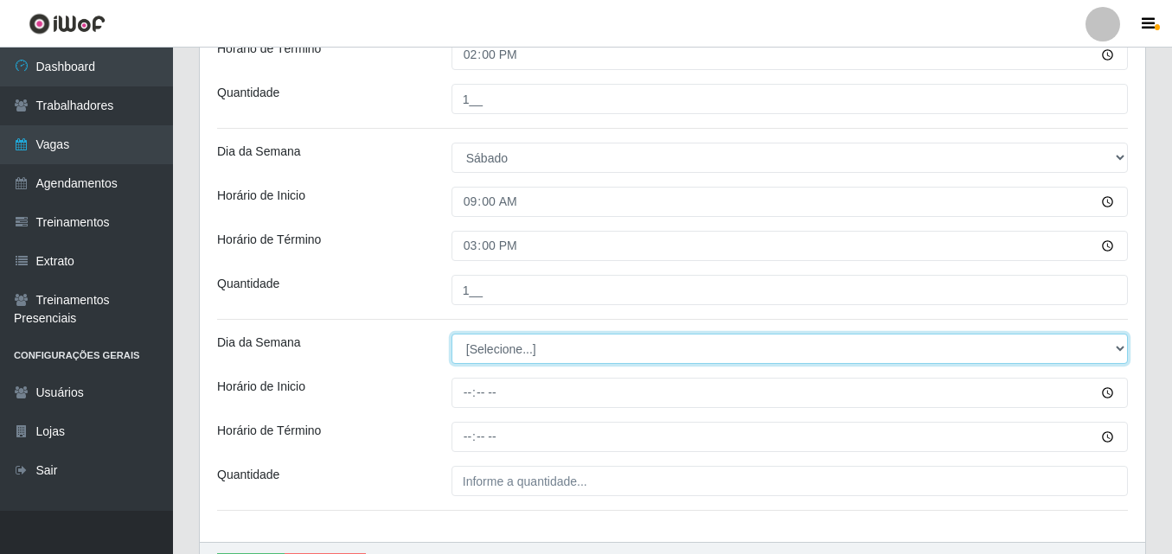
click at [502, 349] on select "[Selecione...] Segunda Terça Quarta Quinta Sexta Sábado Domingo" at bounding box center [789, 349] width 676 height 30
select select "6"
click at [451, 334] on select "[Selecione...] Segunda Terça Quarta Quinta Sexta Sábado Domingo" at bounding box center [789, 349] width 676 height 30
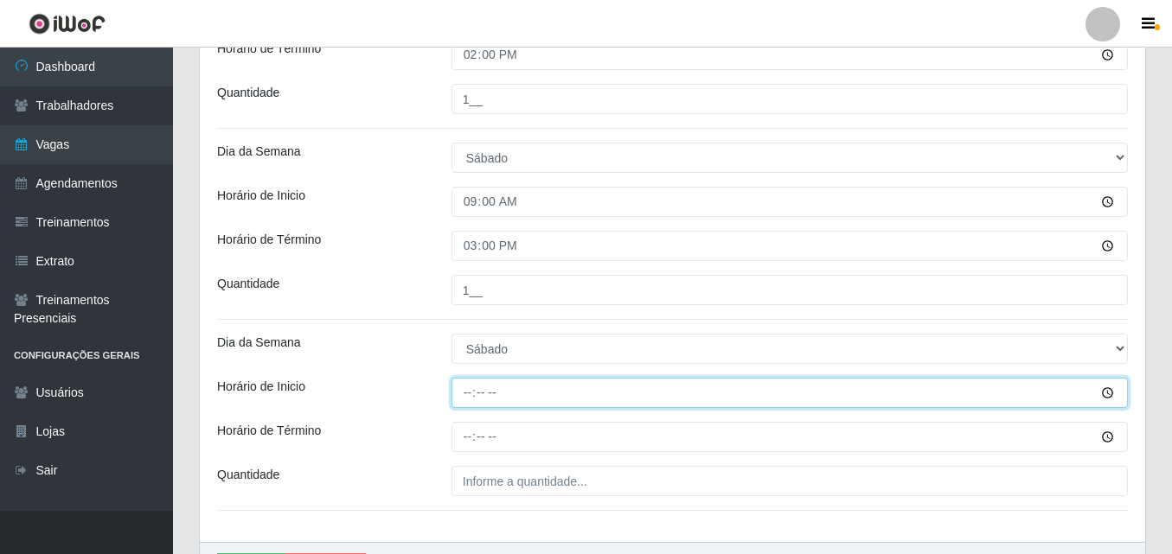
click at [472, 395] on input "Horário de Inicio" at bounding box center [789, 393] width 676 height 30
type input "12:00"
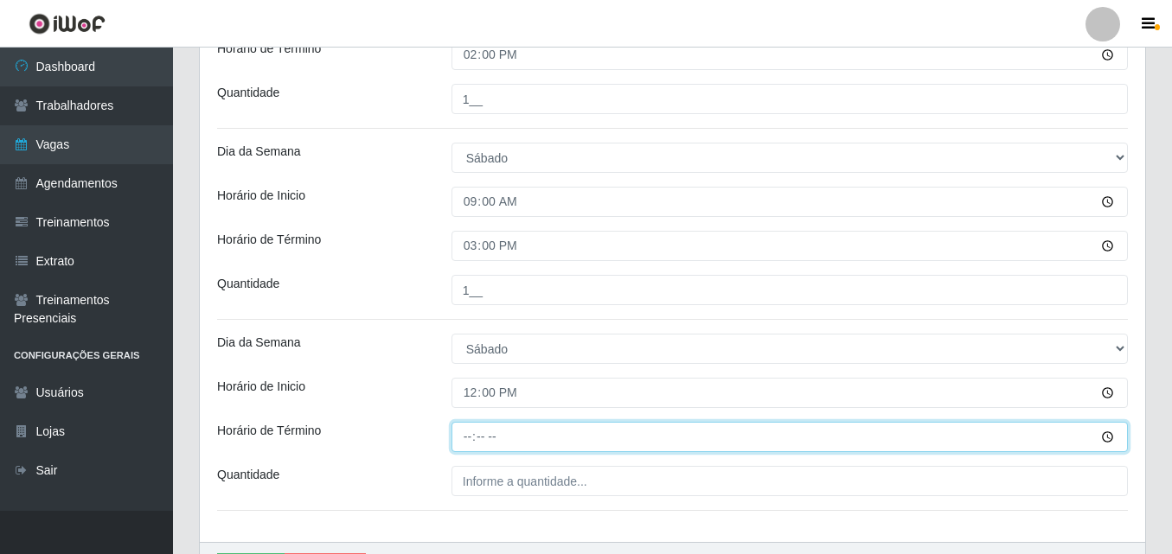
type input "17:00"
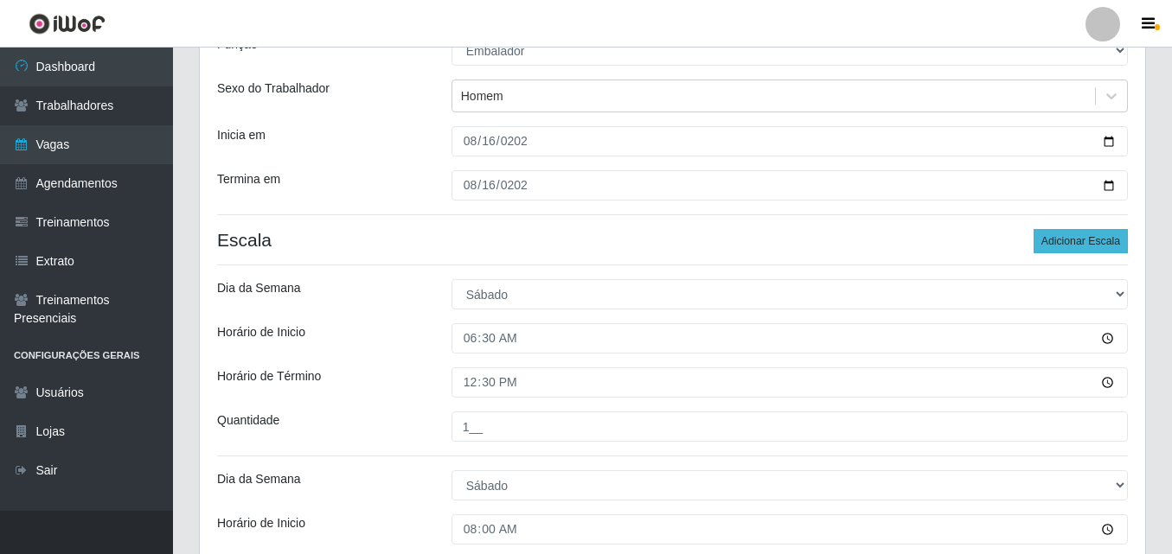
type input "1__"
click at [1087, 237] on button "Adicionar Escala" at bounding box center [1080, 241] width 94 height 24
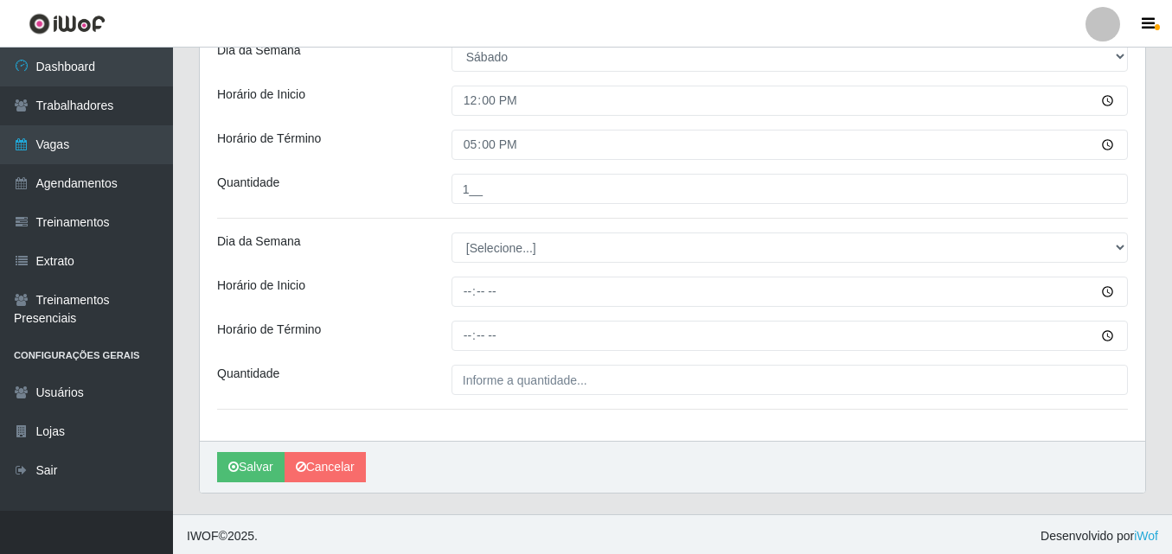
scroll to position [989, 0]
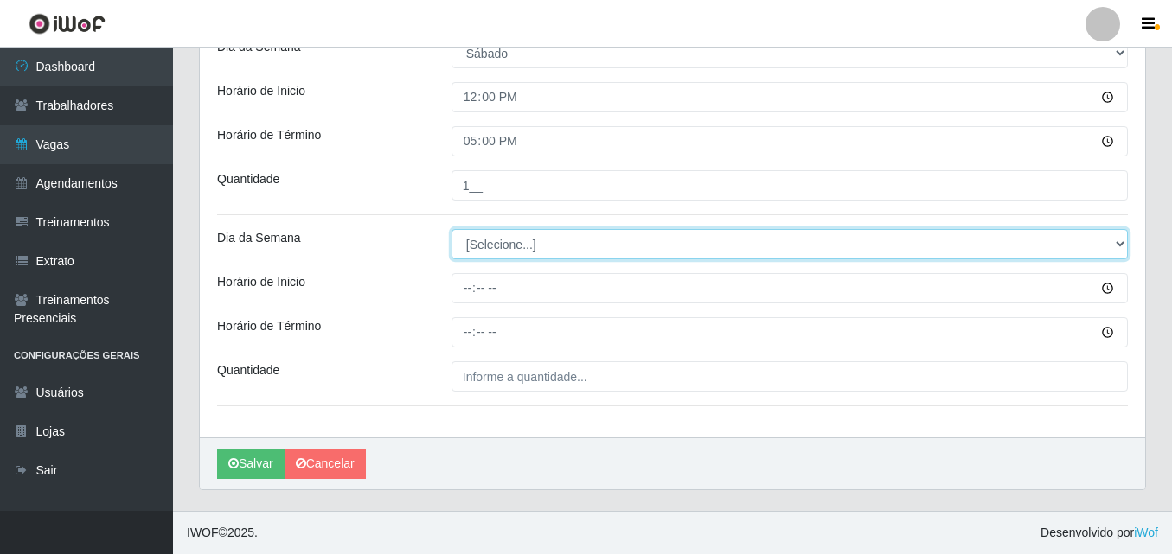
click at [536, 247] on select "[Selecione...] Segunda Terça Quarta Quinta Sexta Sábado Domingo" at bounding box center [789, 244] width 676 height 30
select select "6"
click at [451, 229] on select "[Selecione...] Segunda Terça Quarta Quinta Sexta Sábado Domingo" at bounding box center [789, 244] width 676 height 30
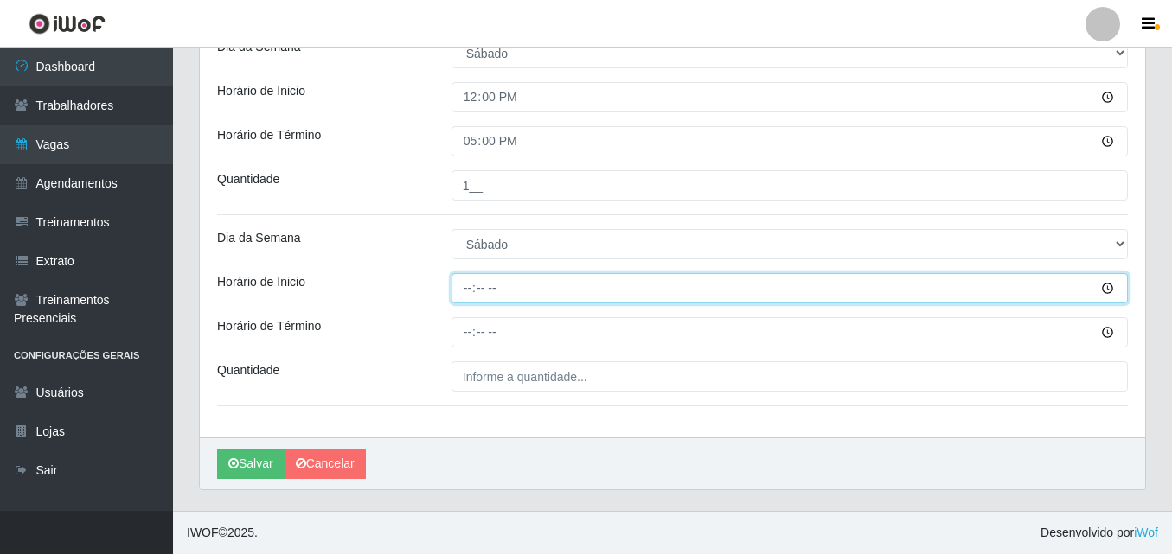
click at [466, 290] on input "Horário de Inicio" at bounding box center [789, 288] width 676 height 30
type input "15:20"
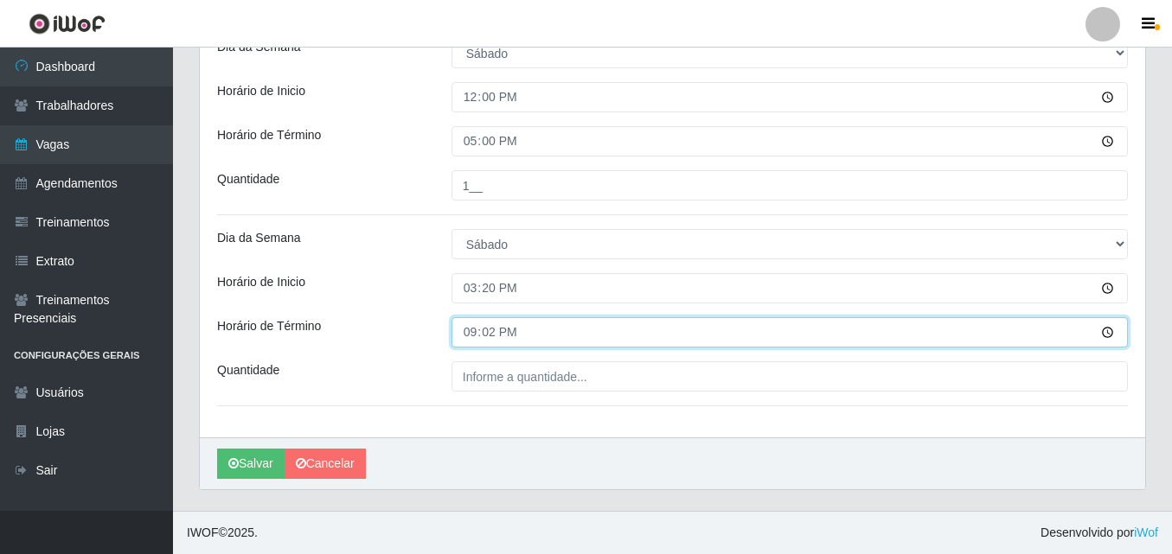
type input "21:20"
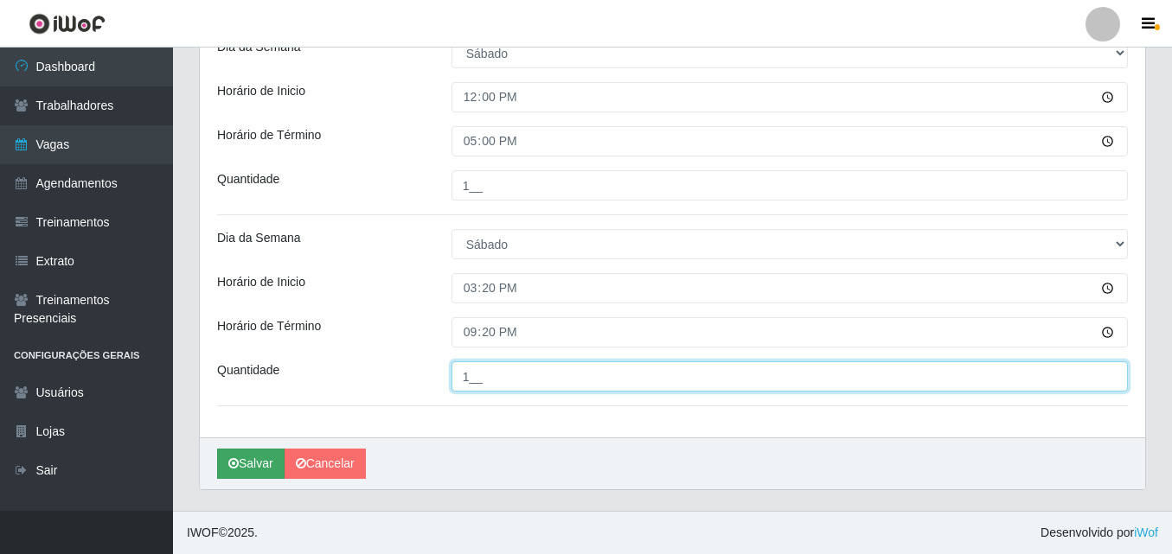
type input "1__"
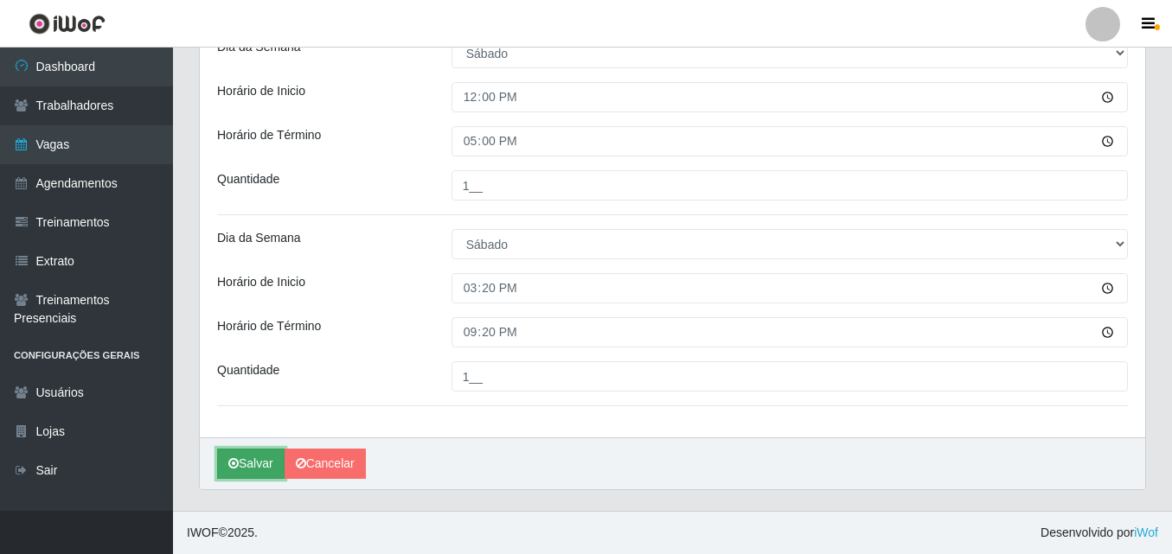
click at [261, 462] on button "Salvar" at bounding box center [250, 464] width 67 height 30
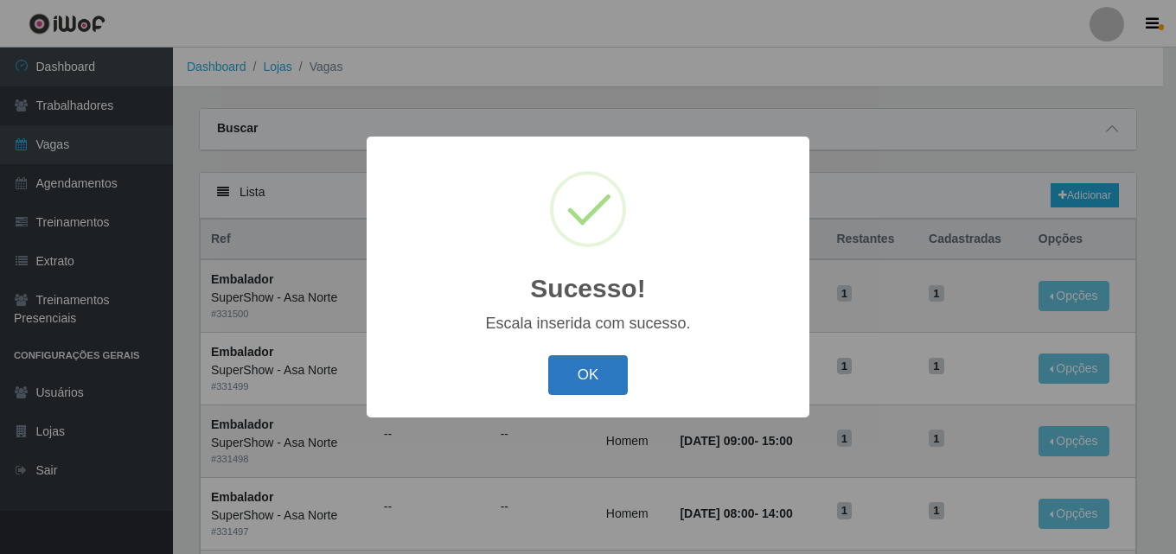
click at [582, 379] on button "OK" at bounding box center [588, 375] width 80 height 41
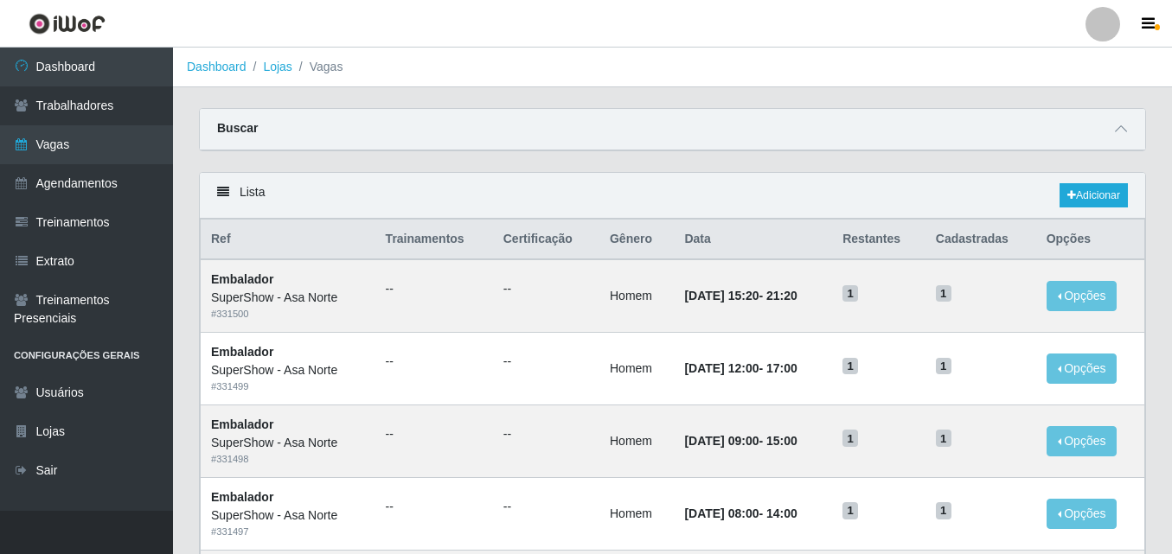
click at [317, 120] on div "Buscar" at bounding box center [672, 130] width 945 height 42
click at [1122, 131] on icon at bounding box center [1121, 129] width 12 height 12
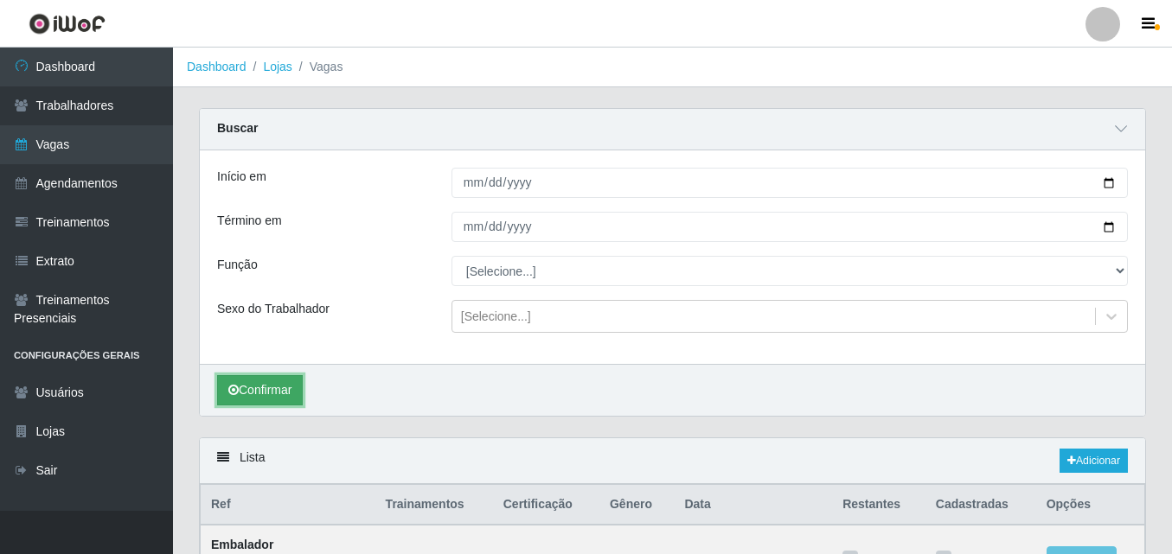
click at [272, 380] on button "Confirmar" at bounding box center [260, 390] width 86 height 30
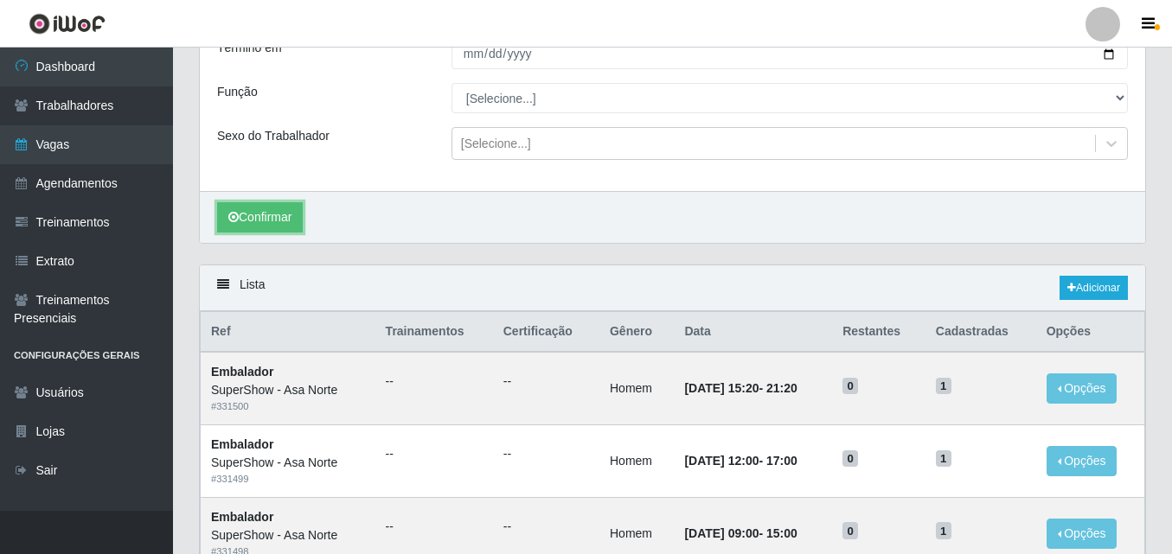
scroll to position [86, 0]
